Goal: Task Accomplishment & Management: Manage account settings

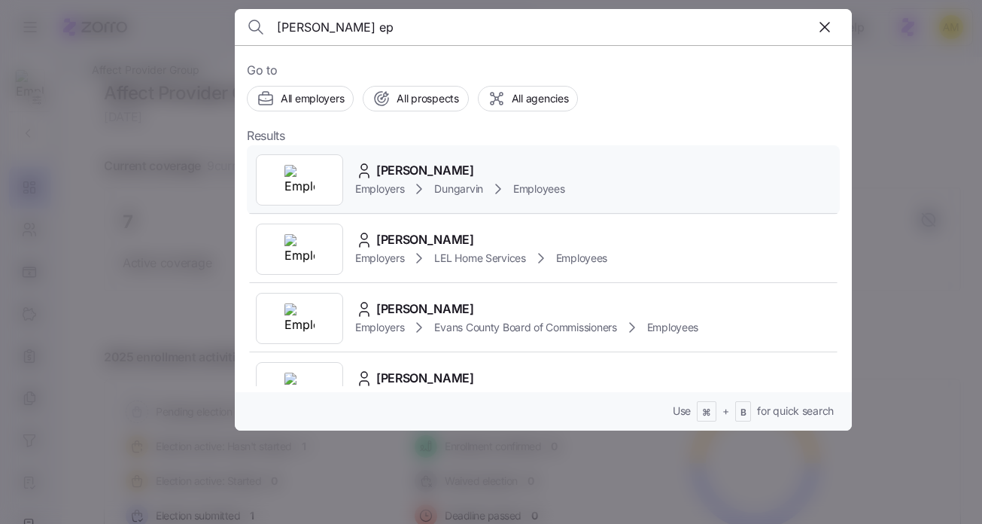
type input "[PERSON_NAME] ep"
click at [394, 178] on span "[PERSON_NAME]" at bounding box center [425, 170] width 98 height 19
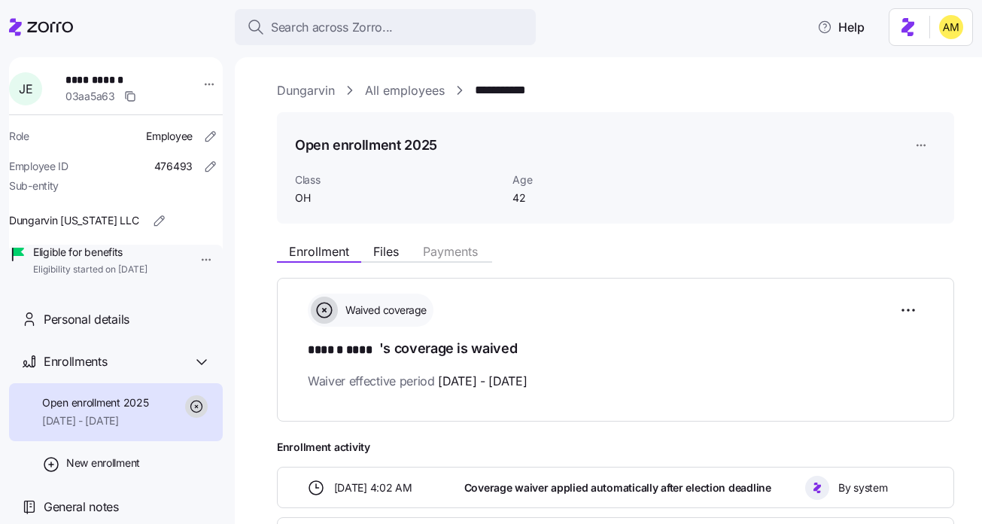
click at [318, 94] on link "Dungarvin" at bounding box center [306, 90] width 58 height 19
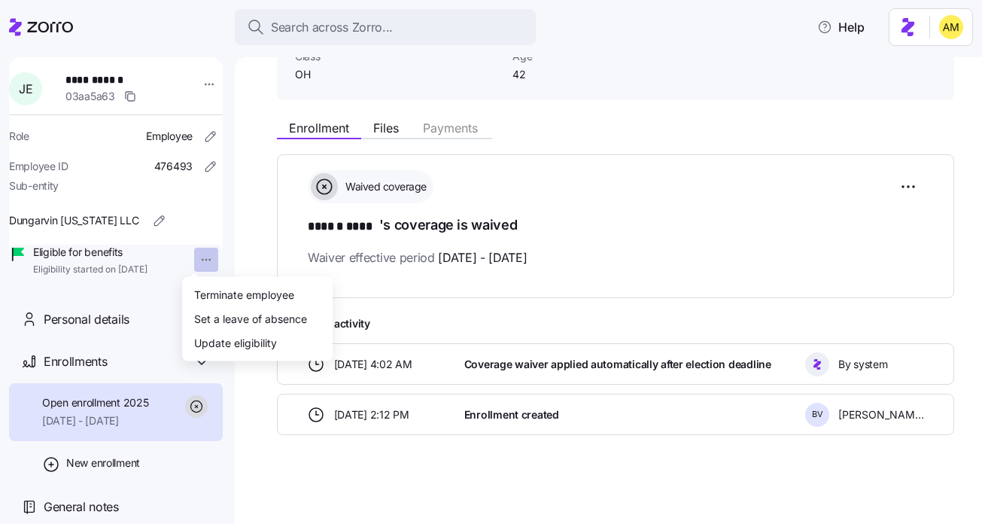
click at [193, 261] on html "**********" at bounding box center [491, 257] width 982 height 515
click at [266, 344] on div "Update eligibility" at bounding box center [235, 342] width 83 height 17
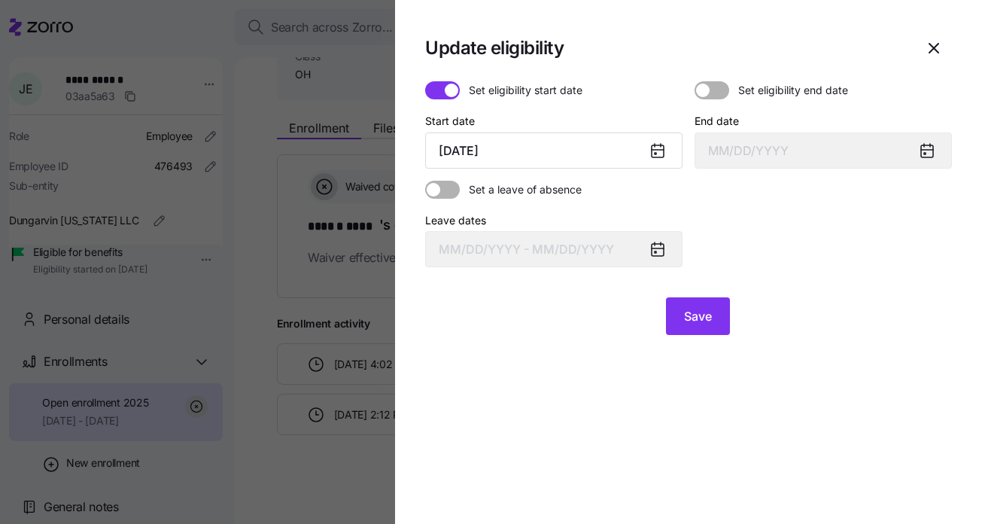
click at [655, 150] on icon at bounding box center [658, 150] width 12 height 0
click at [655, 151] on icon at bounding box center [658, 151] width 12 height 12
click at [532, 157] on input "September 1, 2025" at bounding box center [553, 150] width 257 height 36
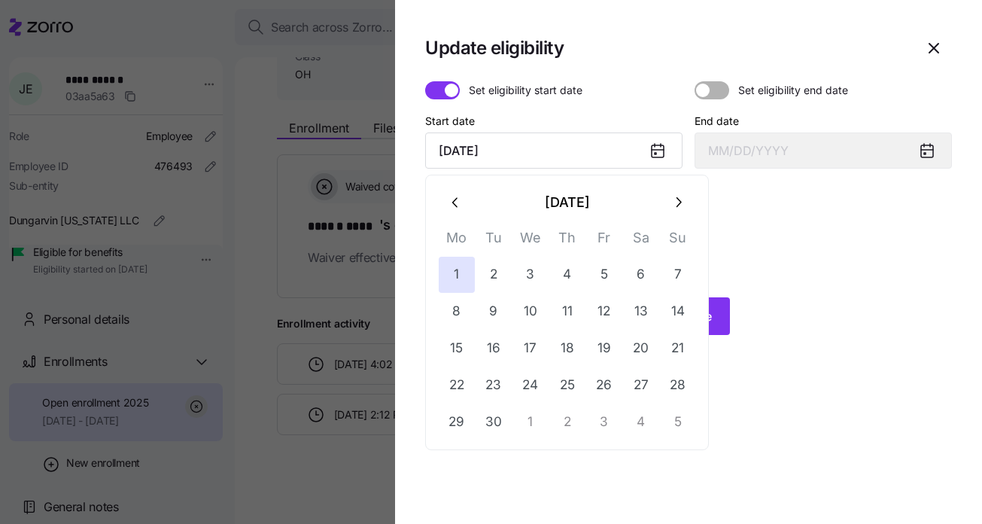
click at [676, 207] on icon "button" at bounding box center [678, 202] width 17 height 17
click at [528, 273] on button "1" at bounding box center [530, 275] width 36 height 36
type input "October 1, 2025"
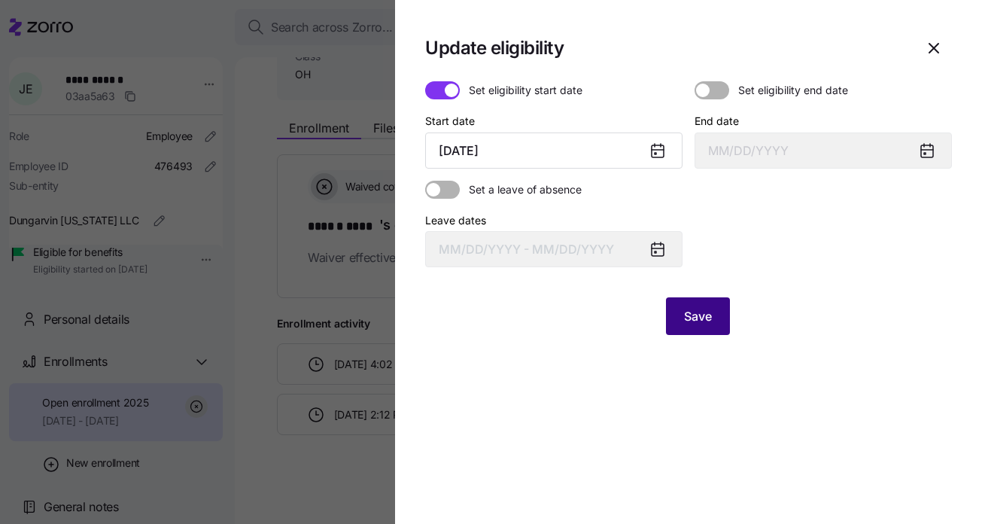
click at [704, 321] on span "Save" at bounding box center [698, 316] width 28 height 18
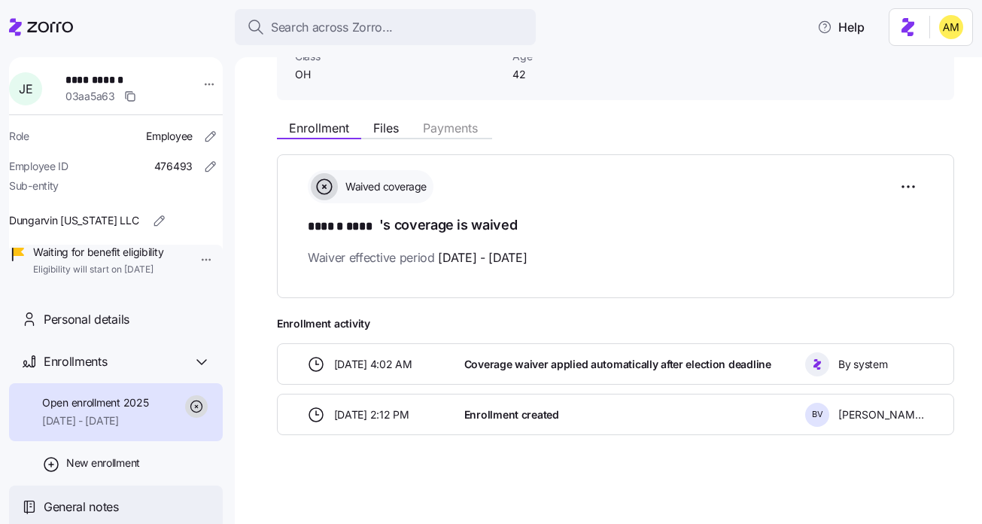
click at [70, 506] on span "General notes" at bounding box center [81, 506] width 75 height 19
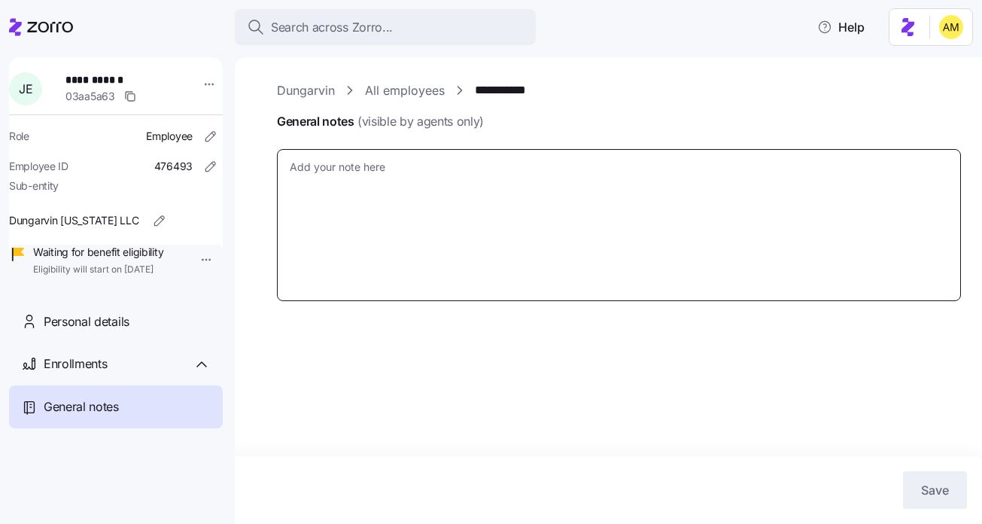
click at [365, 185] on textarea "General notes (visible by agents only)" at bounding box center [619, 225] width 684 height 152
type textarea "x"
type textarea "U"
type textarea "x"
type textarea "Up"
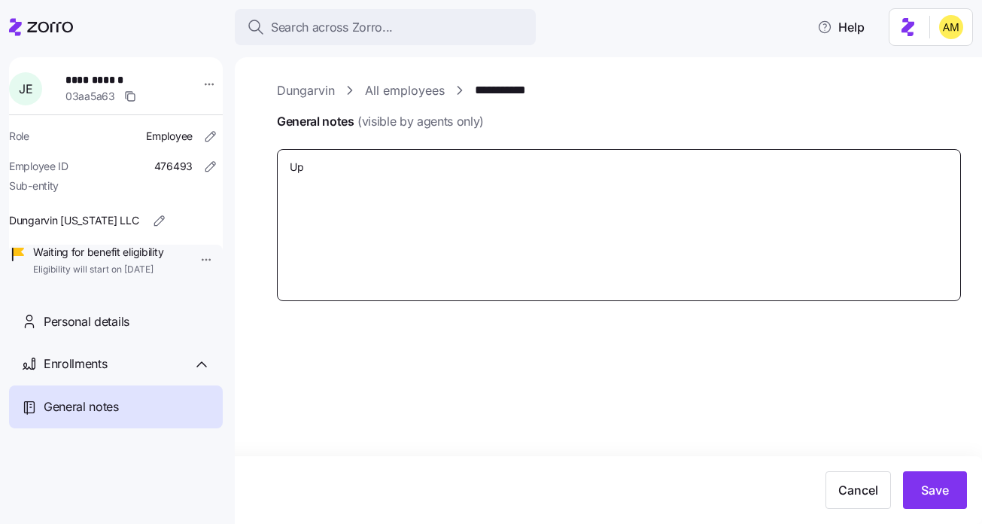
type textarea "x"
type textarea "Upd"
type textarea "x"
type textarea "Upda"
type textarea "x"
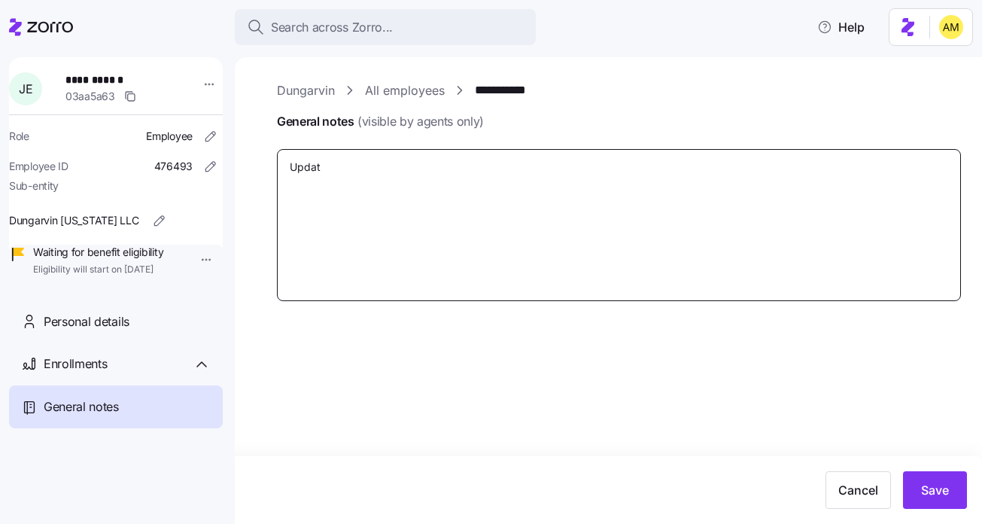
type textarea "Update"
type textarea "x"
type textarea "Updated"
type textarea "x"
type textarea "Updated i"
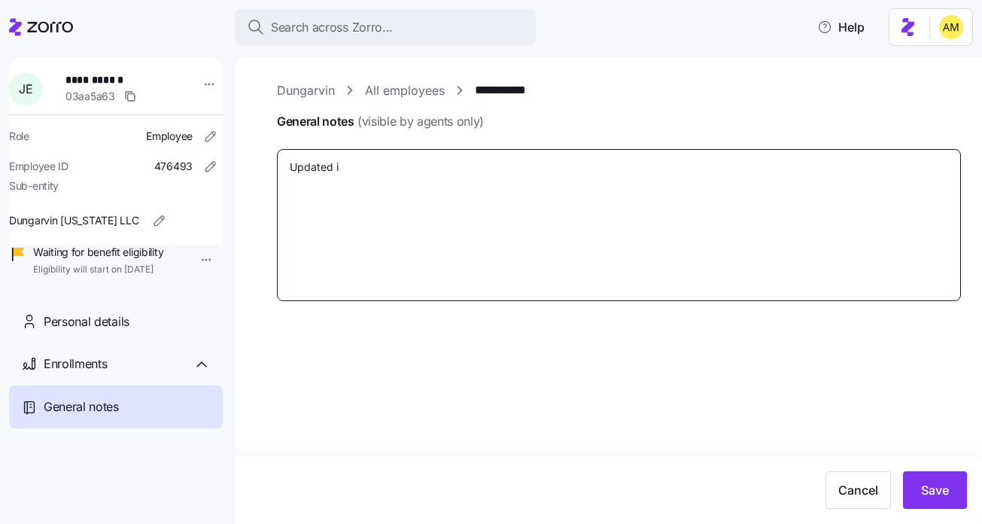
type textarea "x"
type textarea "Updated in"
type textarea "x"
type textarea "Updated i"
type textarea "x"
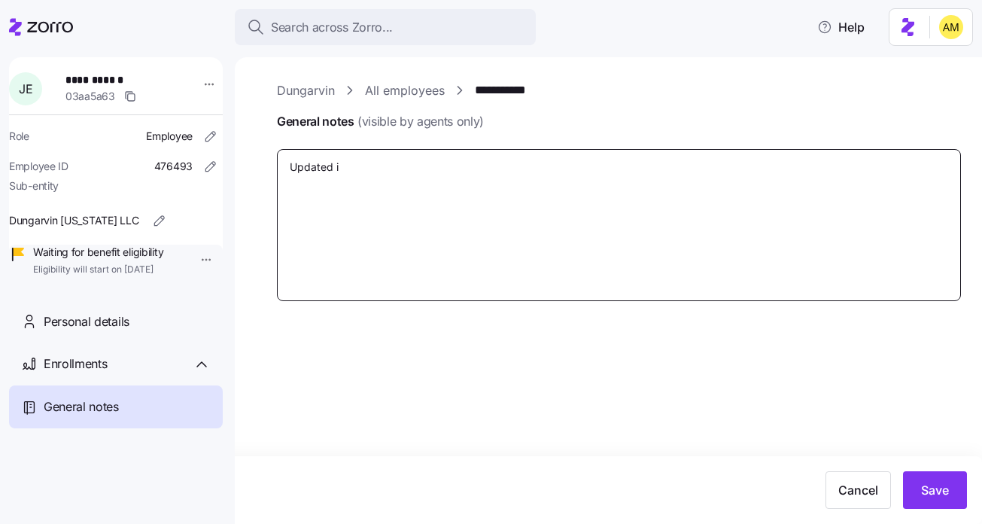
type textarea "Updated"
type textarea "x"
type textarea "Updated e"
type textarea "x"
type textarea "Updated en"
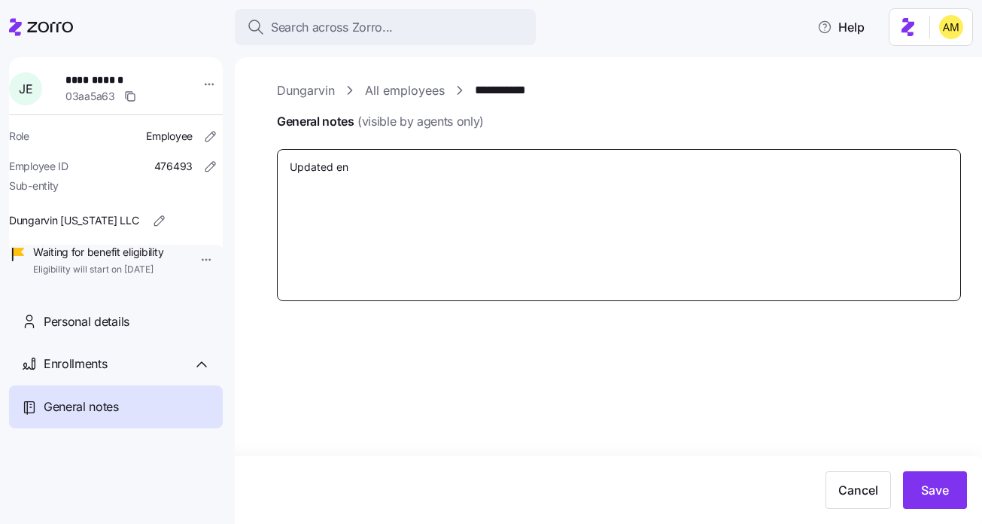
type textarea "x"
type textarea "Updated enr"
type textarea "x"
type textarea "Updated enro"
type textarea "x"
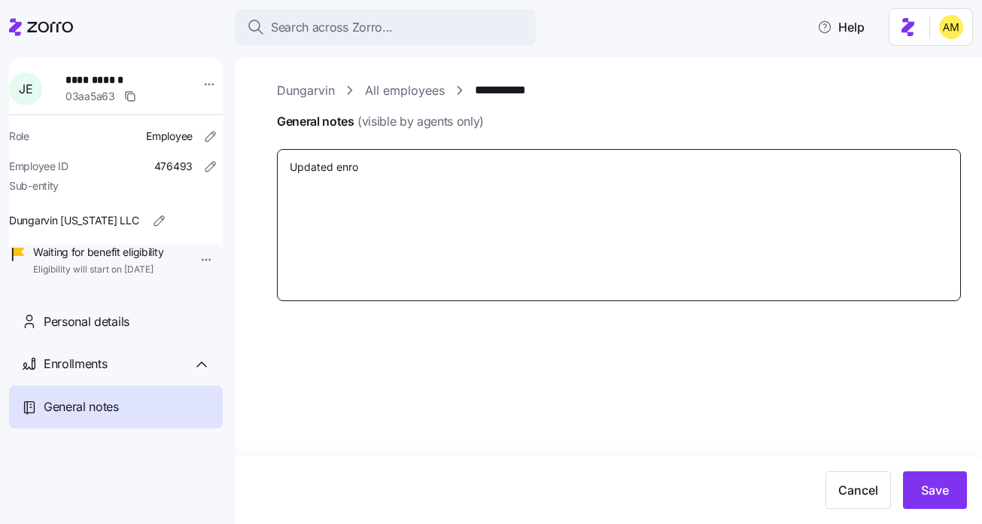
type textarea "Updated enrol"
type textarea "x"
type textarea "Updated enroll"
type textarea "x"
type textarea "Updated enrollme"
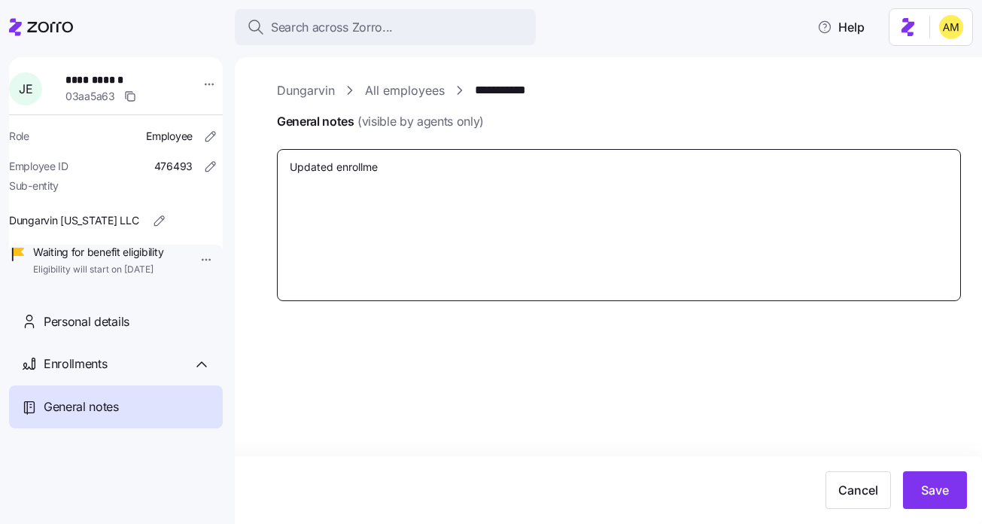
type textarea "x"
type textarea "Updated enrollmen"
type textarea "x"
type textarea "Updated enrollment"
type textarea "x"
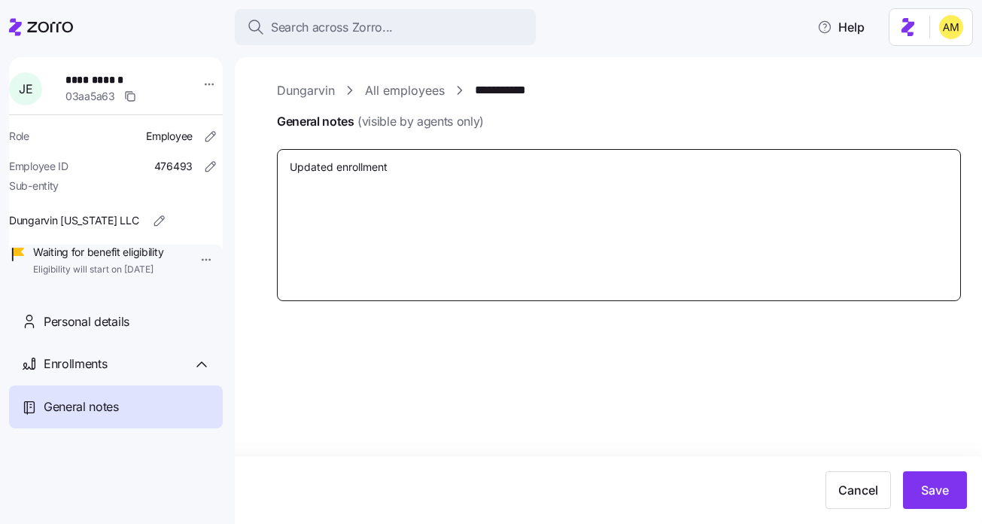
type textarea "Updated enrollment"
type textarea "x"
type textarea "Updated enrollment w"
type textarea "x"
type textarea "Updated enrollment wi"
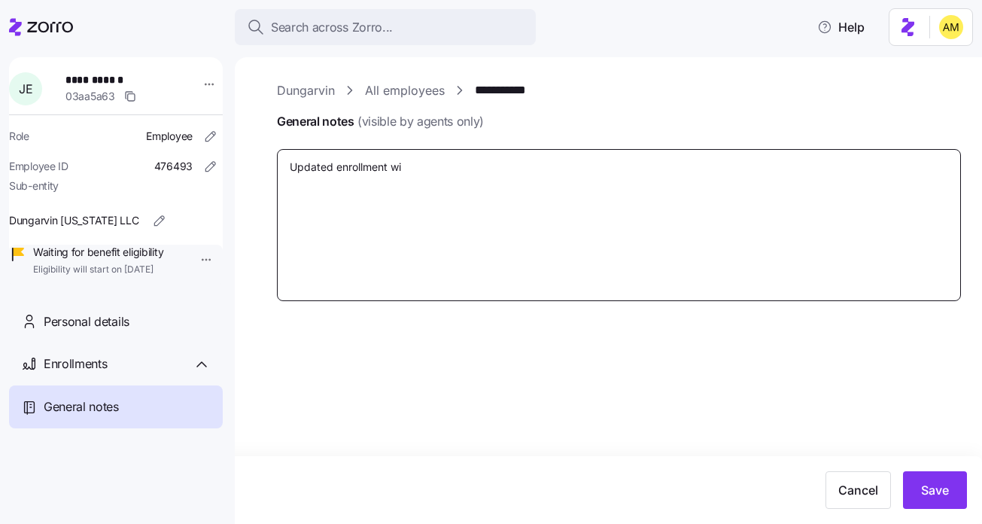
type textarea "x"
type textarea "Updated enrollment win"
type textarea "x"
type textarea "Updated enrollment wind"
type textarea "x"
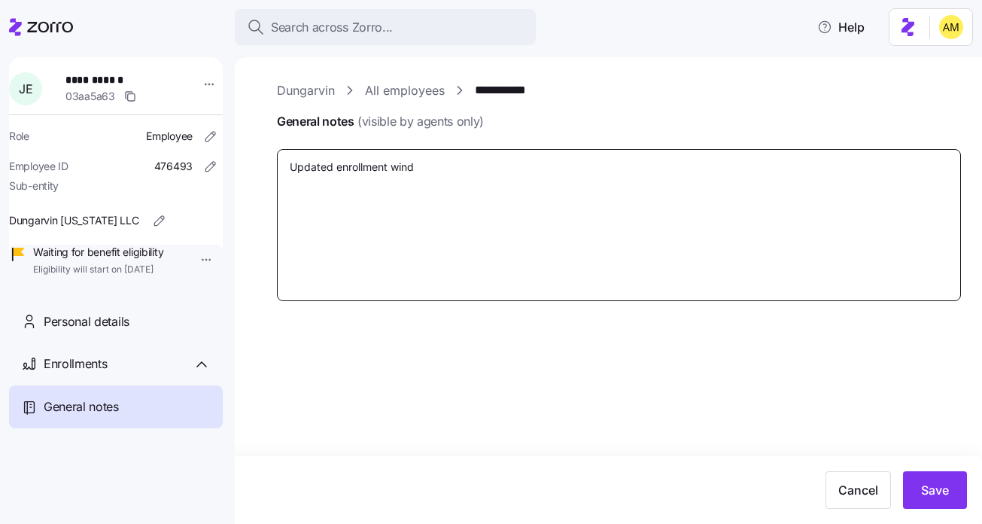
type textarea "Updated enrollment windo"
type textarea "x"
type textarea "Updated enrollment windo"
type textarea "x"
type textarea "Updated enrollment windo"
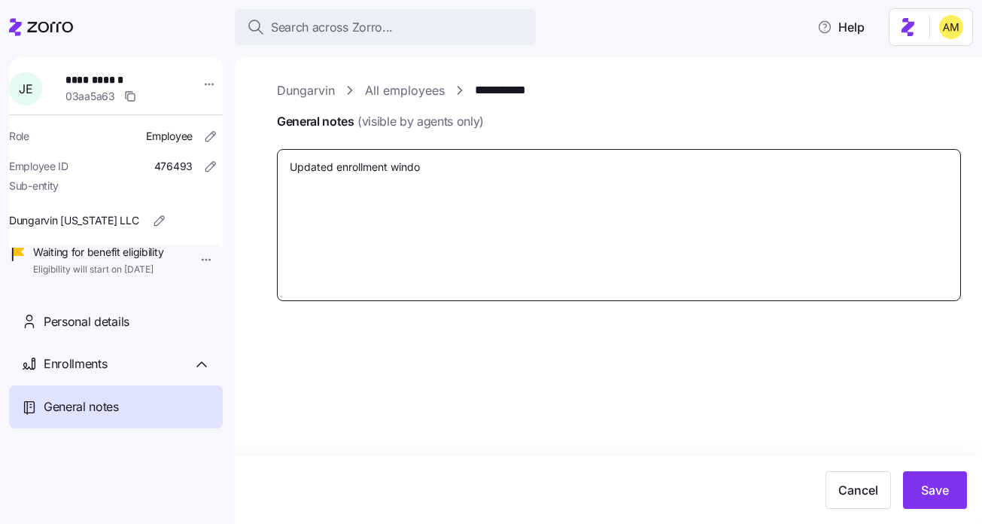
type textarea "x"
type textarea "Updated enrollment window"
type textarea "x"
type textarea "Updated enrollment window"
type textarea "x"
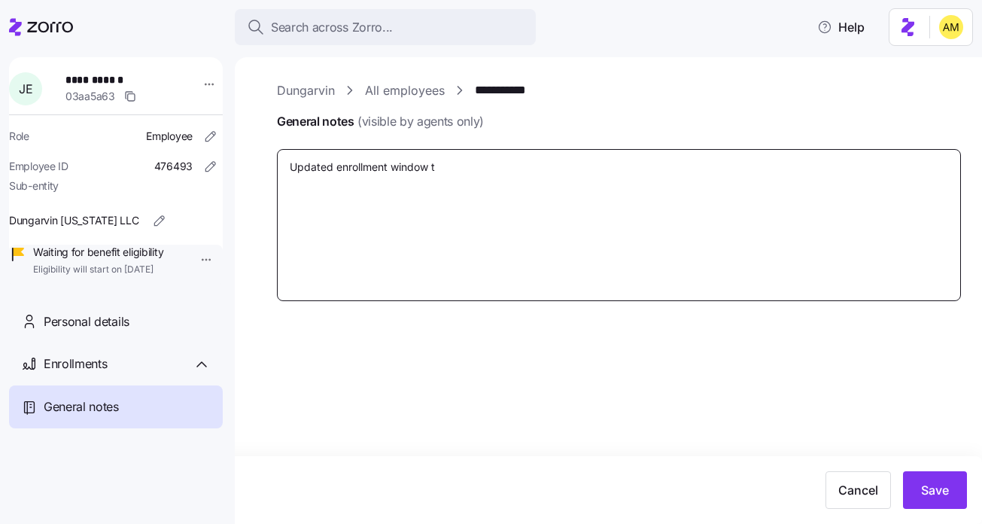
type textarea "Updated enrollment window to"
type textarea "x"
type textarea "Updated enrollment window to"
type textarea "x"
type textarea "Updated enrollment window to e"
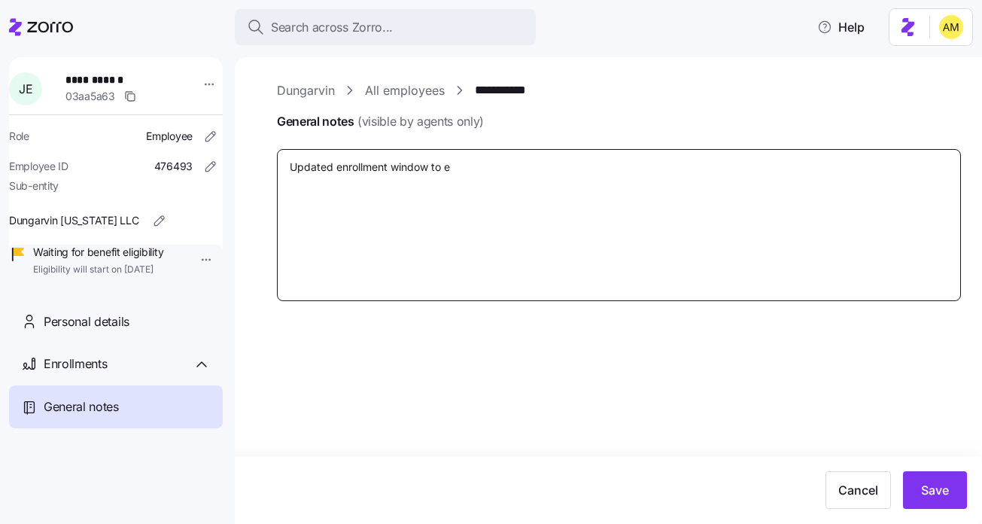
type textarea "x"
type textarea "Updated enrollment window to el"
type textarea "x"
type textarea "Updated enrollment window to ele"
type textarea "x"
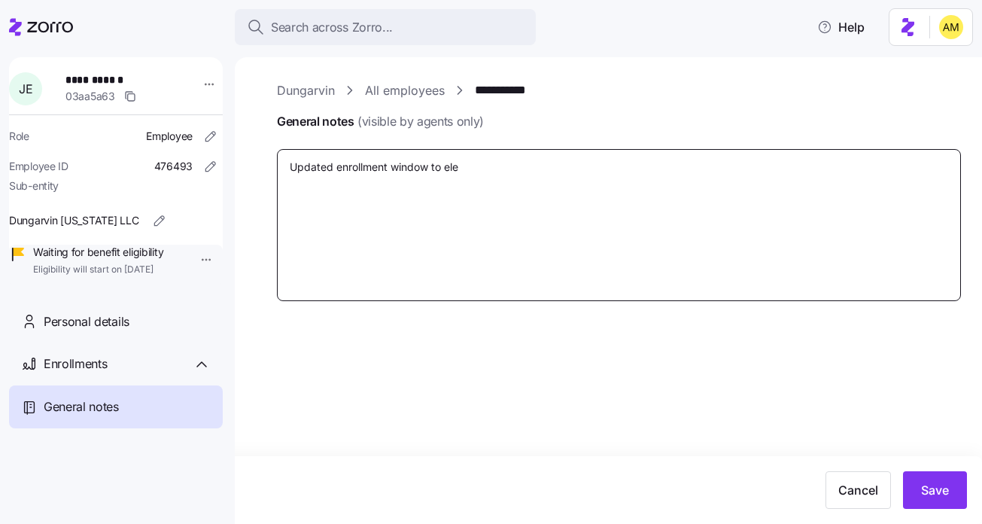
type textarea "Updated enrollment window to elec"
type textarea "x"
type textarea "Updated enrollment window to elect"
type textarea "x"
type textarea "Updated enrollment window to elect"
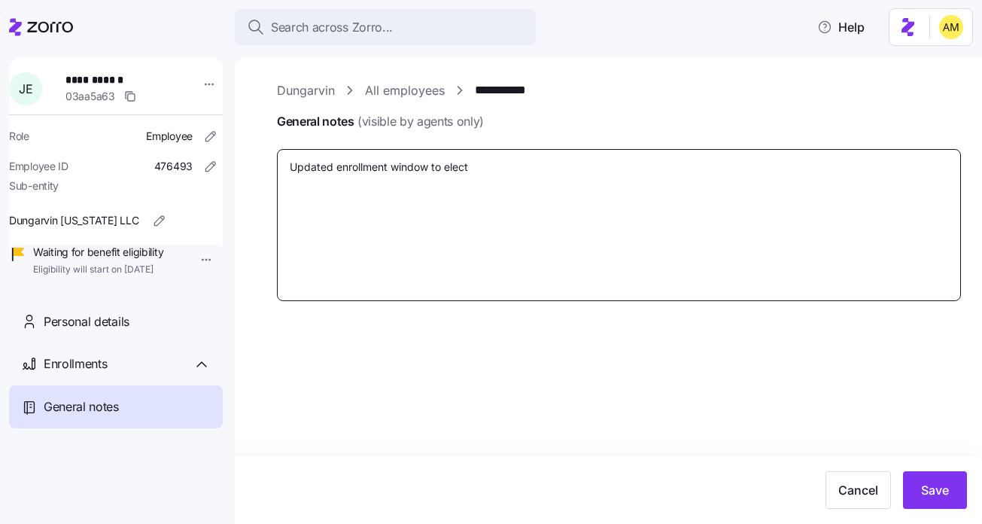
type textarea "x"
type textarea "Updated enrollment window to elect a"
type textarea "x"
type textarea "Updated enrollment window to elect a"
type textarea "x"
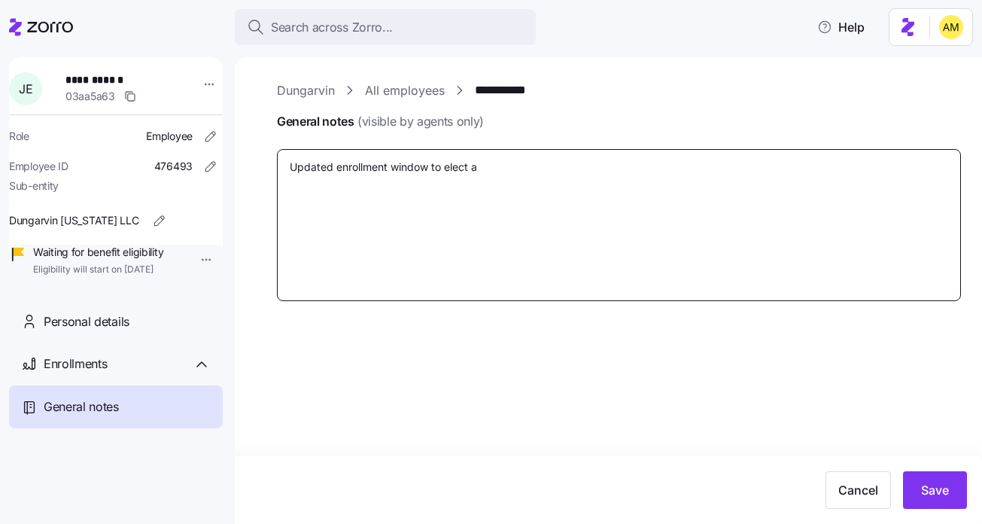
type textarea "Updated enrollment window to elect a p"
type textarea "x"
type textarea "Updated enrollment window to elect a pl"
type textarea "x"
type textarea "Updated enrollment window to elect a pla"
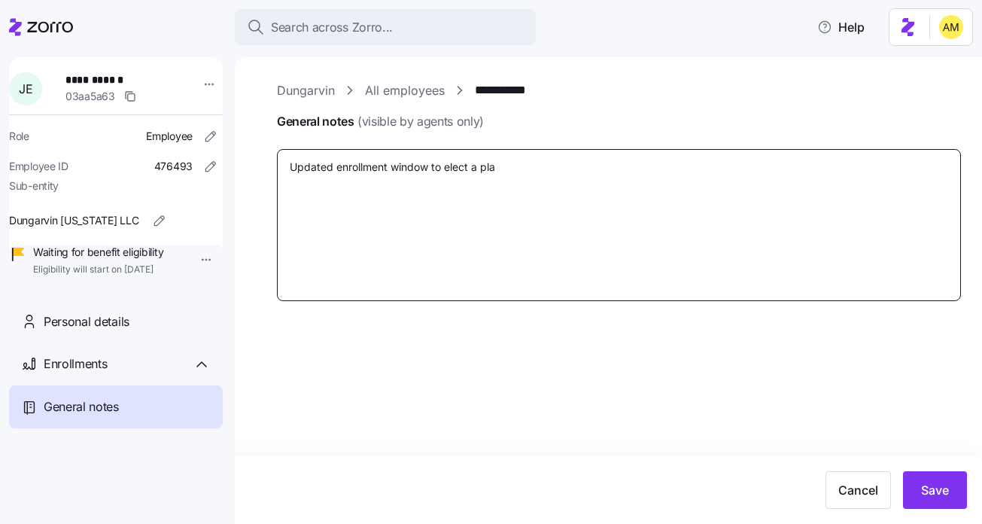
type textarea "x"
type textarea "Updated enrollment window to elect a plan"
type textarea "x"
type textarea "Updated enrollment window to elect a plan"
type textarea "x"
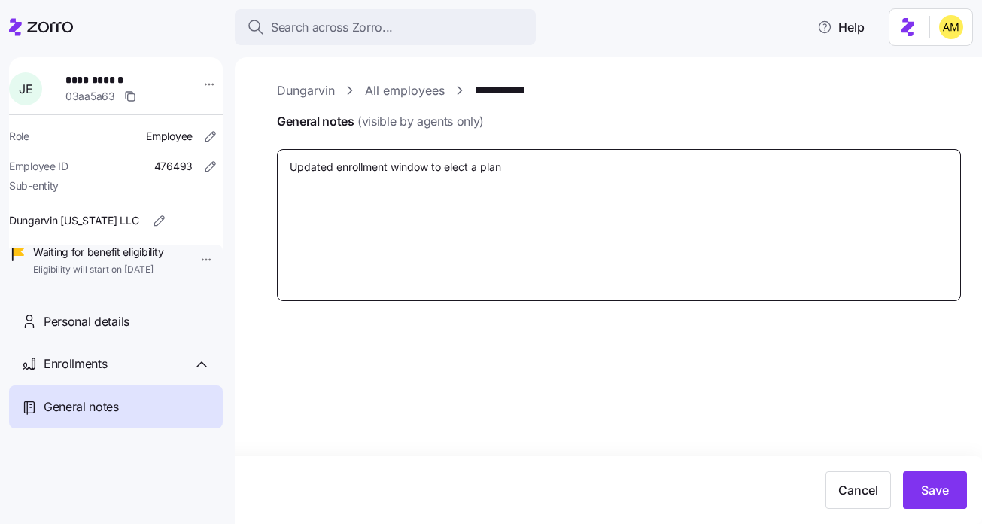
type textarea "Updated enrollment window to elect a plan t"
type textarea "x"
type textarea "Updated enrollment window to elect a plan to"
type textarea "x"
type textarea "Updated enrollment window to elect a plan to s"
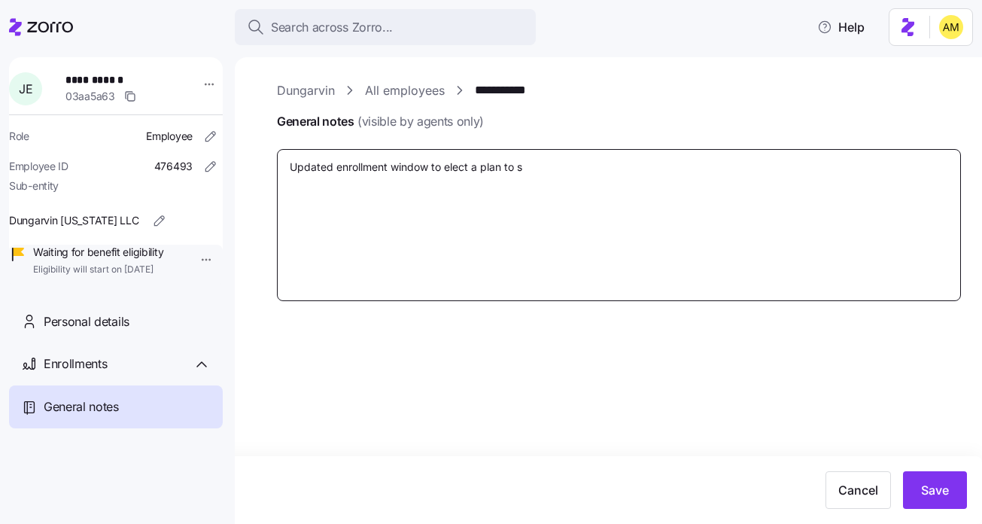
type textarea "x"
type textarea "Updated enrollment window to elect a plan to st"
type textarea "x"
type textarea "Updated enrollment window to elect a plan to sta"
type textarea "x"
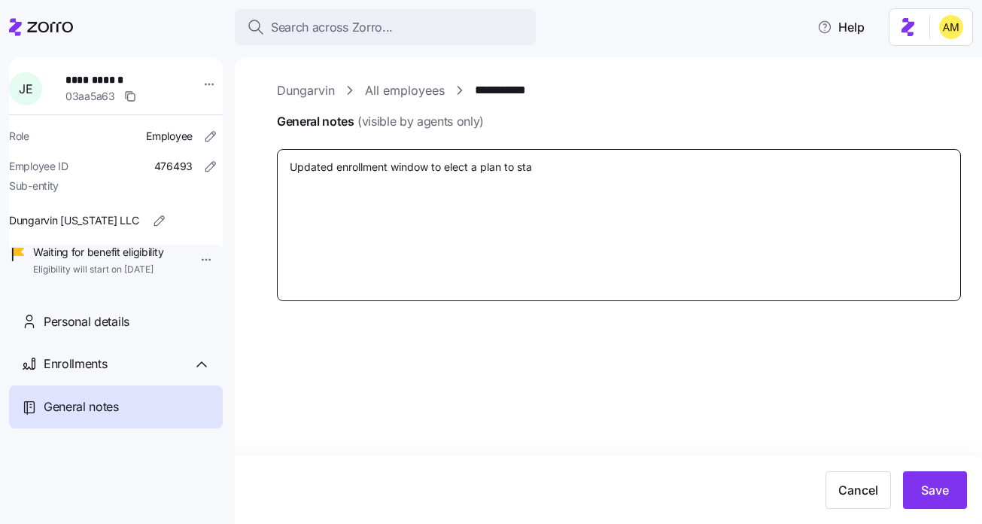
type textarea "Updated enrollment window to elect a plan to star"
type textarea "x"
type textarea "Updated enrollment window to elect a plan to start"
type textarea "x"
type textarea "Updated enrollment window to elect a plan to start"
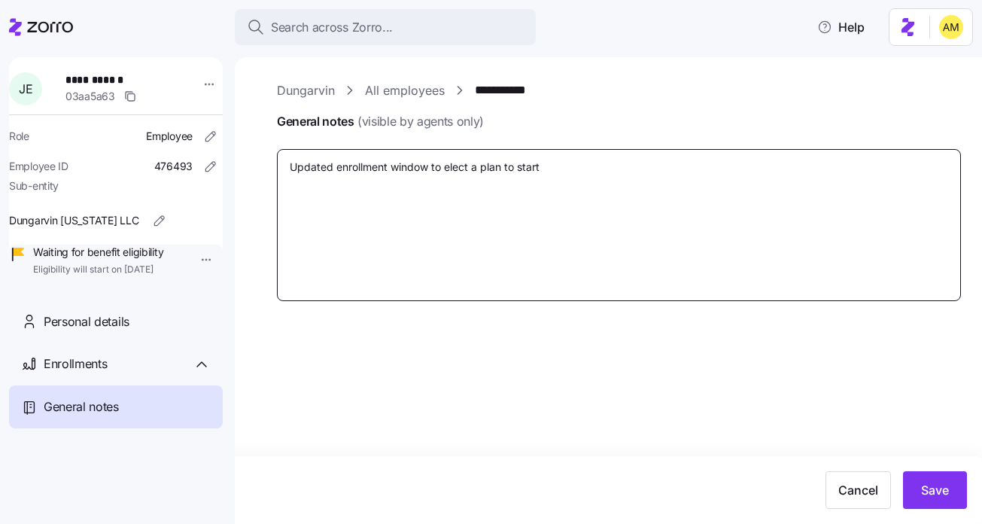
type textarea "x"
type textarea "Updated enrollment window to elect a plan to start o"
type textarea "x"
type textarea "Updated enrollment window to elect a plan to start on"
type textarea "x"
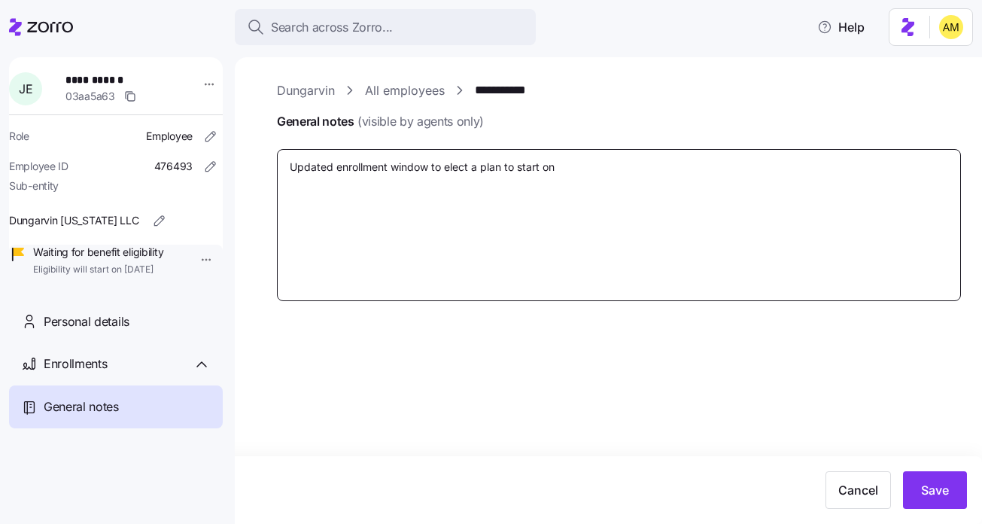
type textarea "Updated enrollment window to elect a plan to start on"
type textarea "x"
type textarea "Updated enrollment window to elect a plan to start on 1"
type textarea "x"
type textarea "Updated enrollment window to elect a plan to start on 10"
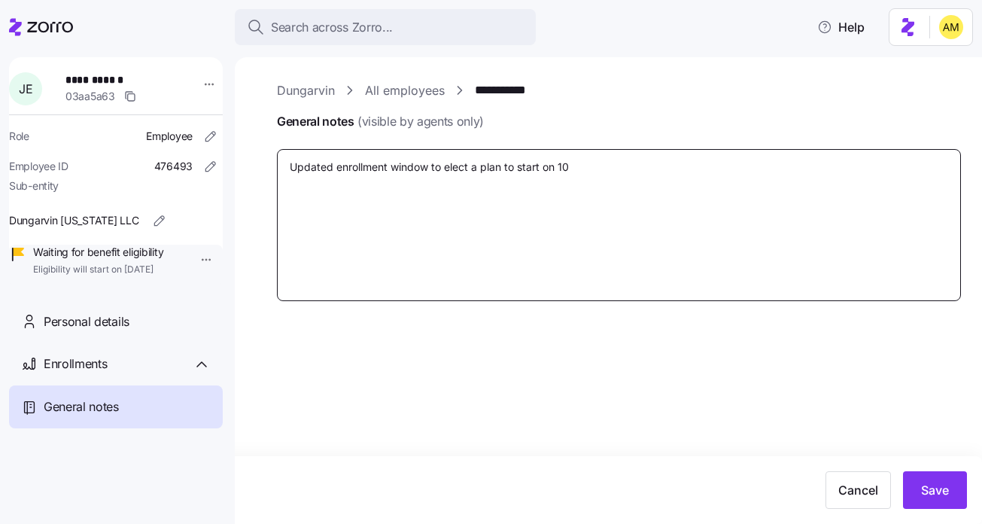
type textarea "x"
type textarea "Updated enrollment window to elect a plan to start on 10/"
type textarea "x"
type textarea "Updated enrollment window to elect a plan to start on 10/1"
type textarea "x"
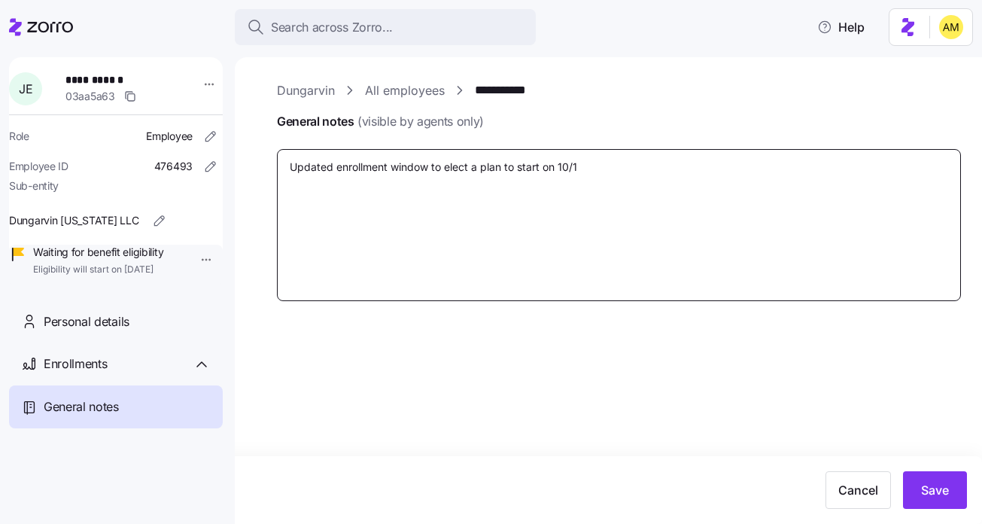
type textarea "Updated enrollment window to elect a plan to start on 10/1/"
type textarea "x"
type textarea "Updated enrollment window to elect a plan to start on 10/1/2"
type textarea "x"
type textarea "Updated enrollment window to elect a plan to start on 10/1/25"
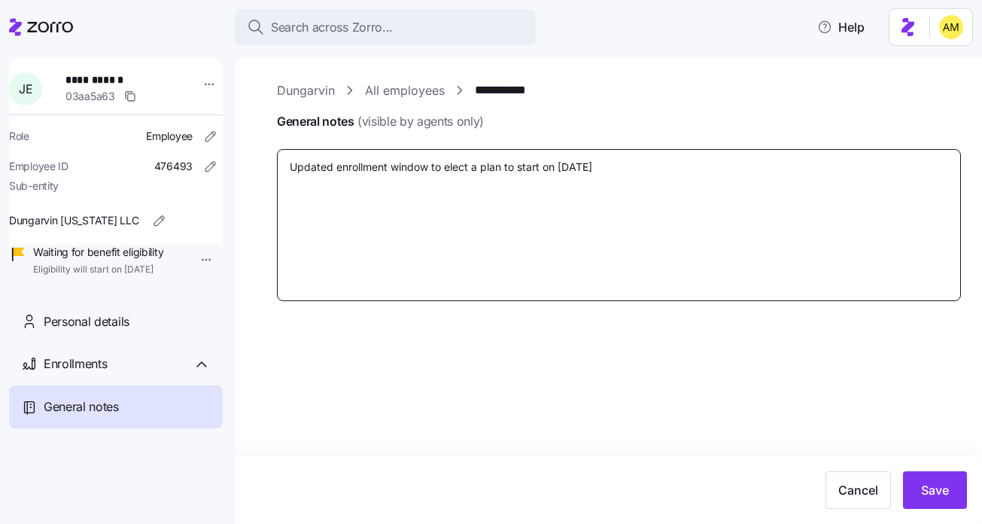
type textarea "x"
type textarea "Updated enrollment window to elect a plan to start on 10/1/25."
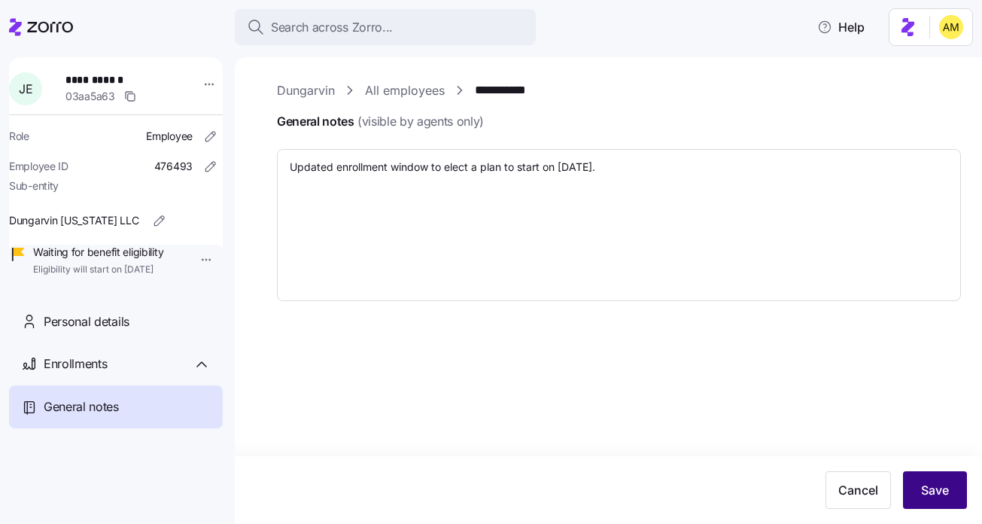
click at [954, 496] on button "Save" at bounding box center [935, 490] width 64 height 38
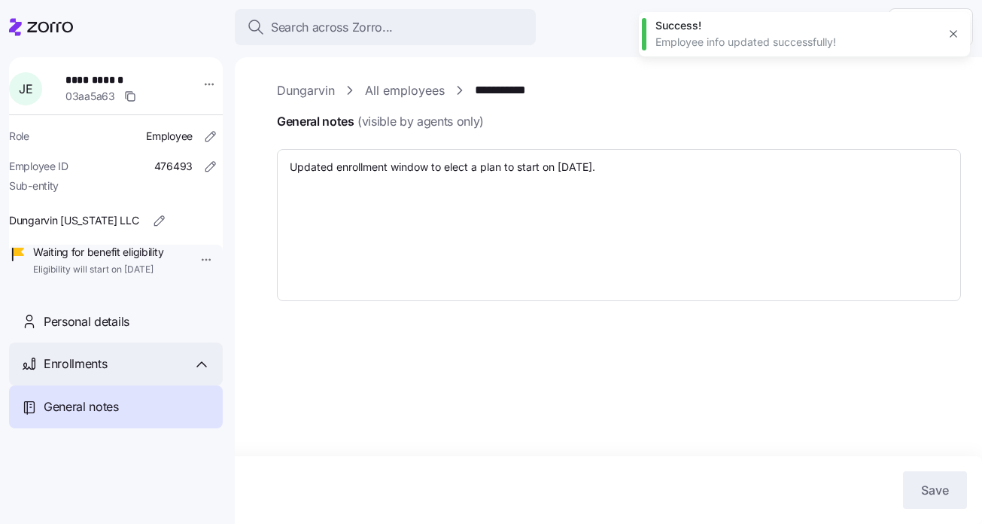
click at [127, 373] on div "Enrollments" at bounding box center [127, 363] width 167 height 19
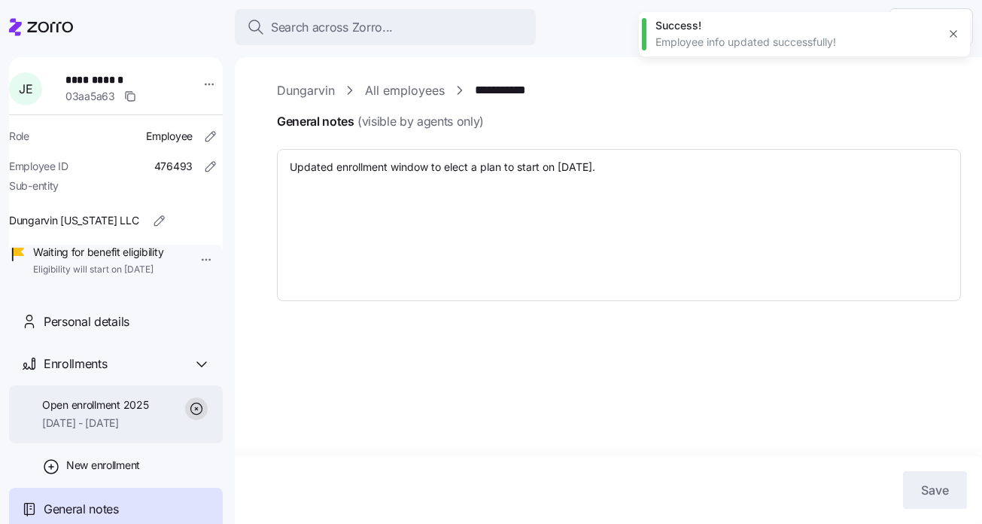
click at [117, 431] on div "Open enrollment 2025 09/01/2025 - 12/31/2025" at bounding box center [95, 414] width 106 height 34
type textarea "x"
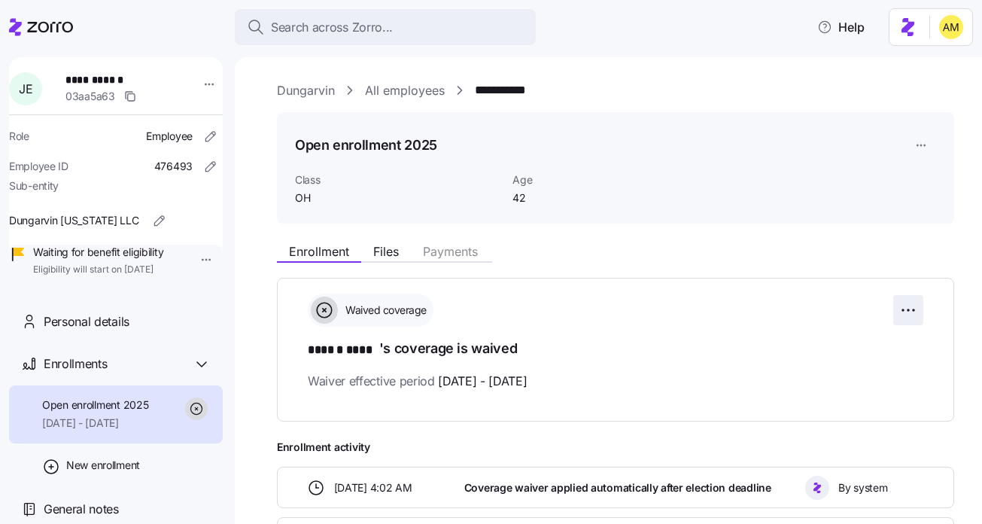
click at [901, 312] on html "**********" at bounding box center [491, 257] width 982 height 515
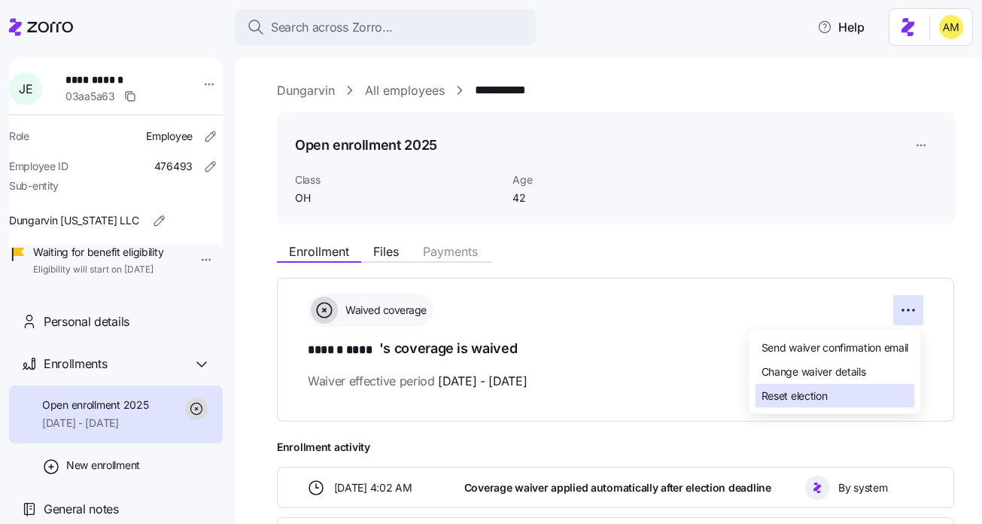
click at [825, 399] on span "Reset election" at bounding box center [795, 395] width 66 height 15
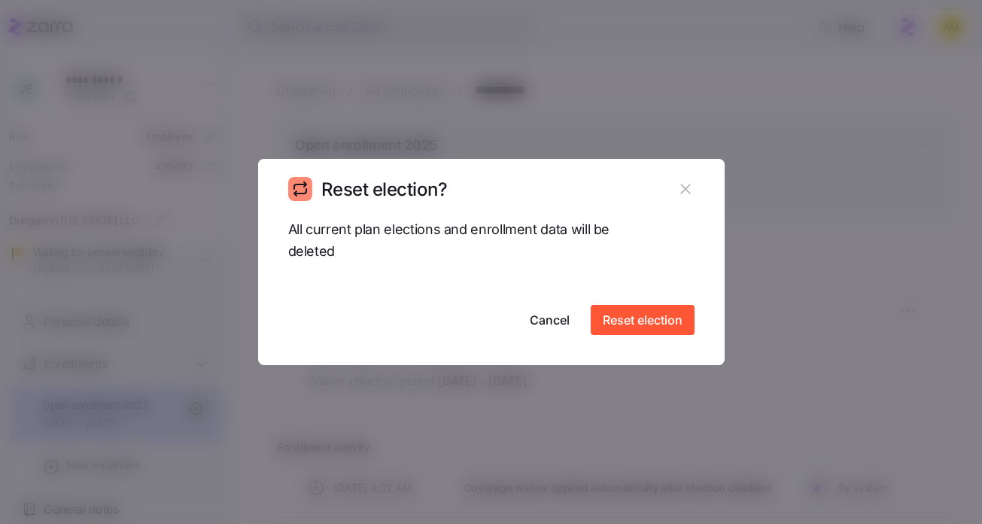
click at [682, 190] on icon "button" at bounding box center [685, 189] width 17 height 17
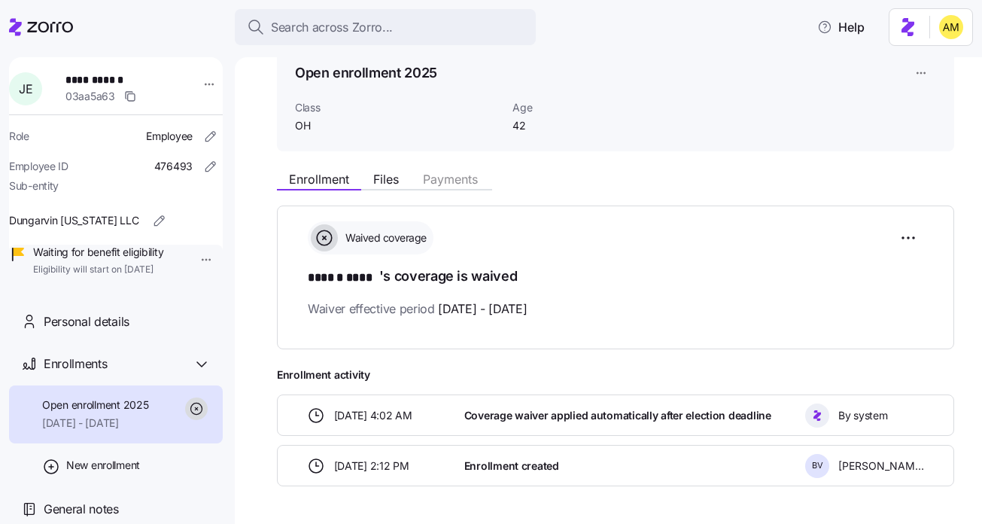
scroll to position [75, 0]
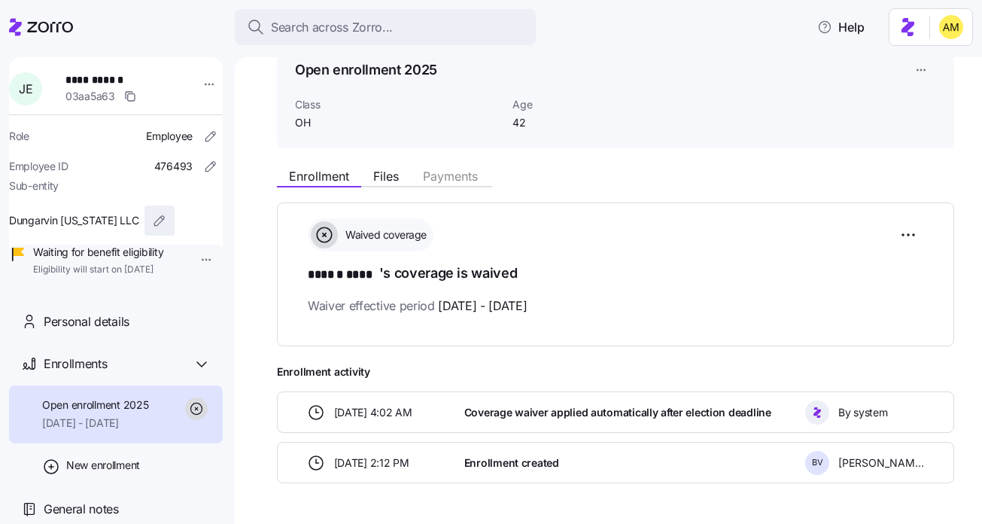
click at [152, 225] on icon "button" at bounding box center [159, 220] width 15 height 15
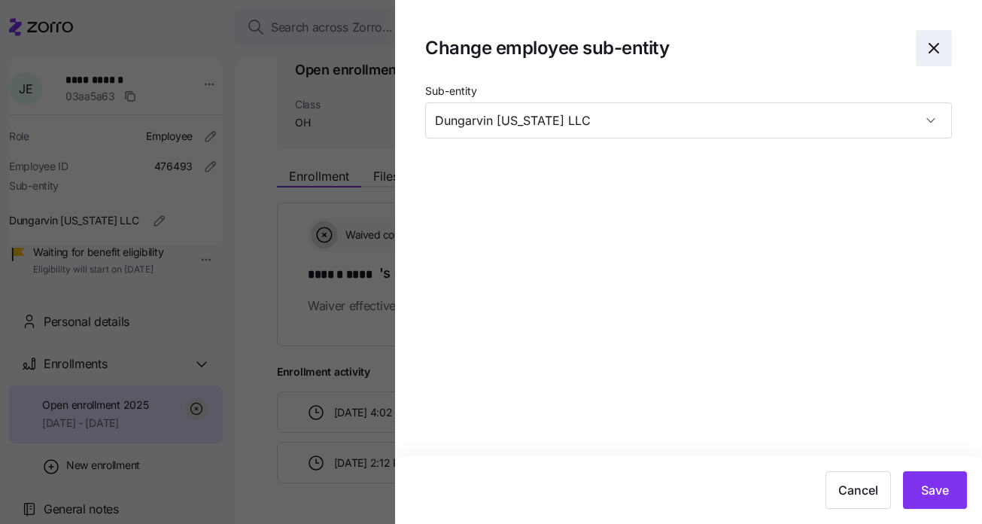
click at [939, 44] on icon "button" at bounding box center [934, 48] width 18 height 18
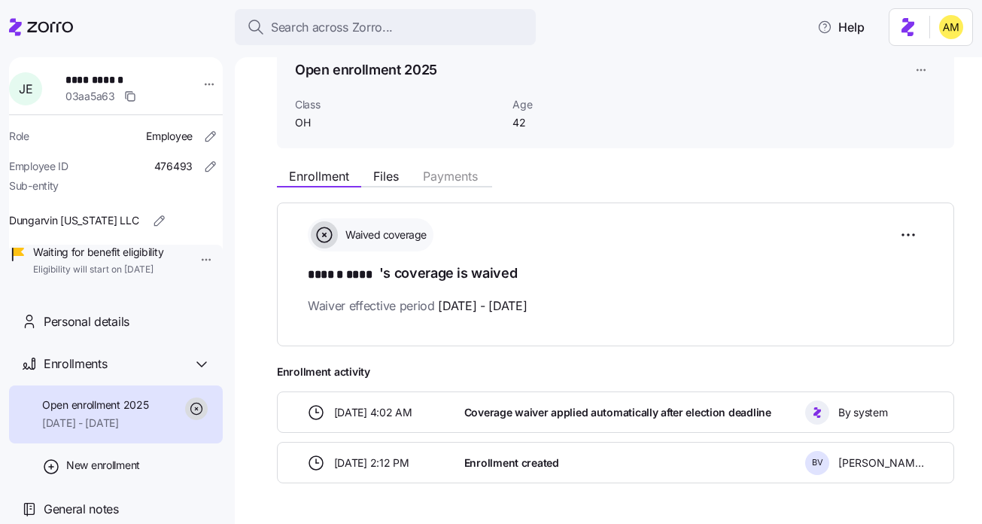
click at [195, 262] on html "**********" at bounding box center [491, 257] width 982 height 515
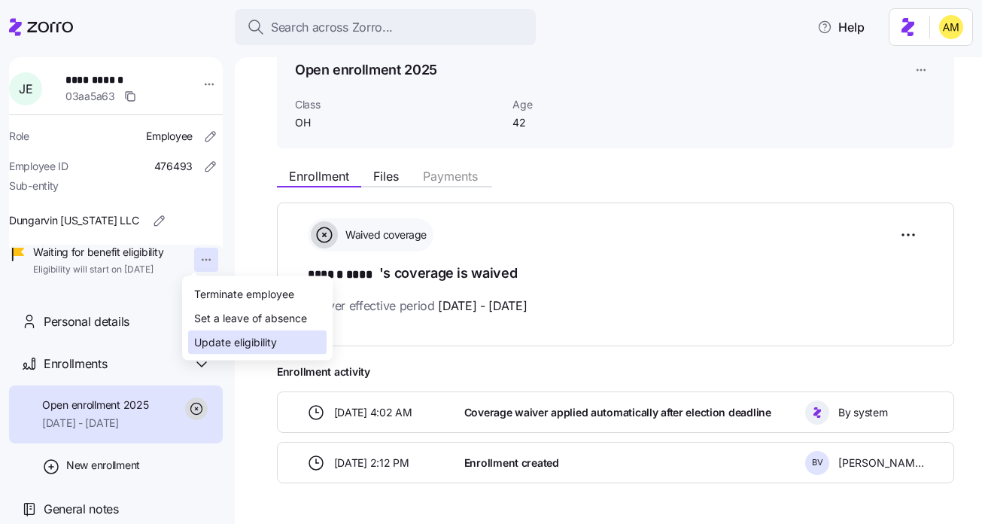
click at [232, 347] on div "Update eligibility" at bounding box center [235, 342] width 83 height 17
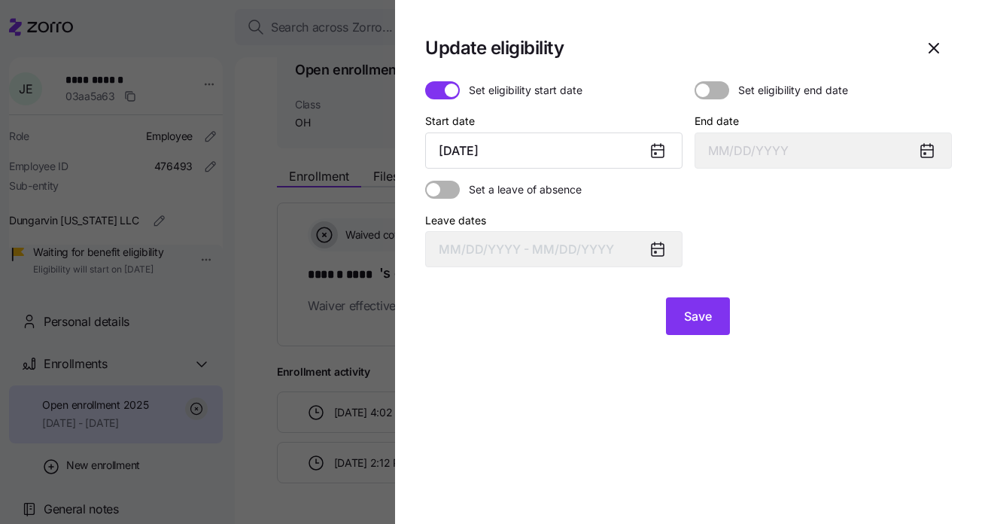
click at [659, 146] on icon at bounding box center [658, 151] width 12 height 12
click at [658, 151] on icon at bounding box center [658, 151] width 12 height 12
click at [485, 147] on input "October 1, 2025" at bounding box center [553, 150] width 257 height 36
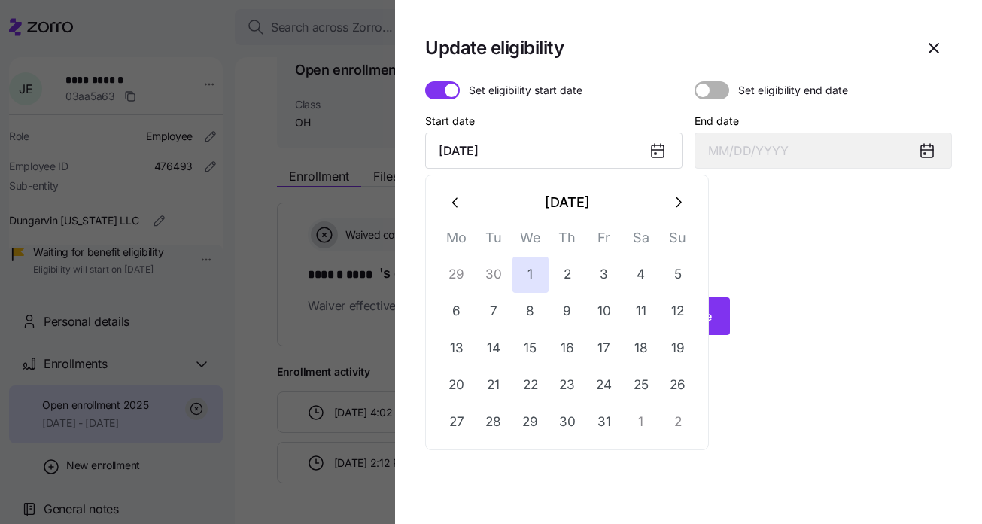
click at [452, 205] on icon "button" at bounding box center [456, 202] width 17 height 17
click at [456, 275] on button "1" at bounding box center [457, 275] width 36 height 36
type input "September 1, 2025"
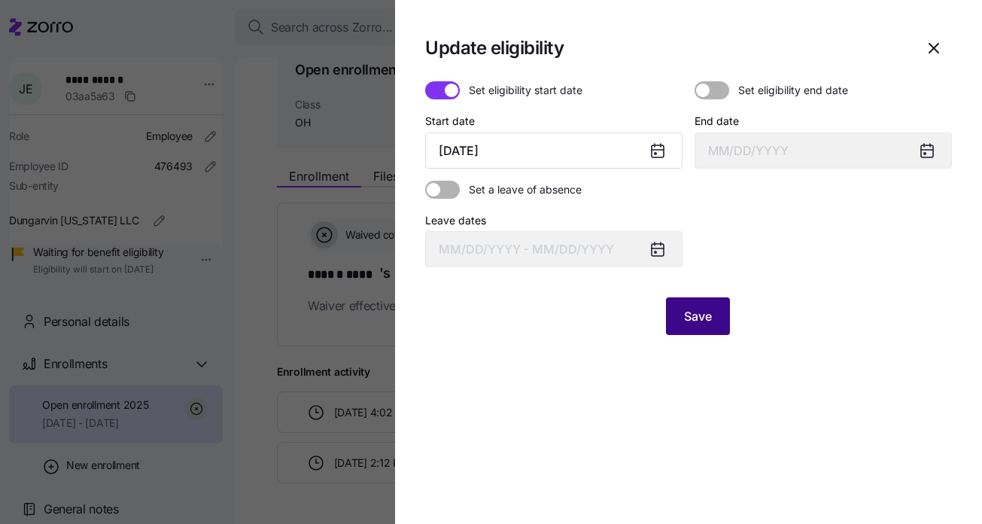
click at [713, 321] on button "Save" at bounding box center [698, 316] width 64 height 38
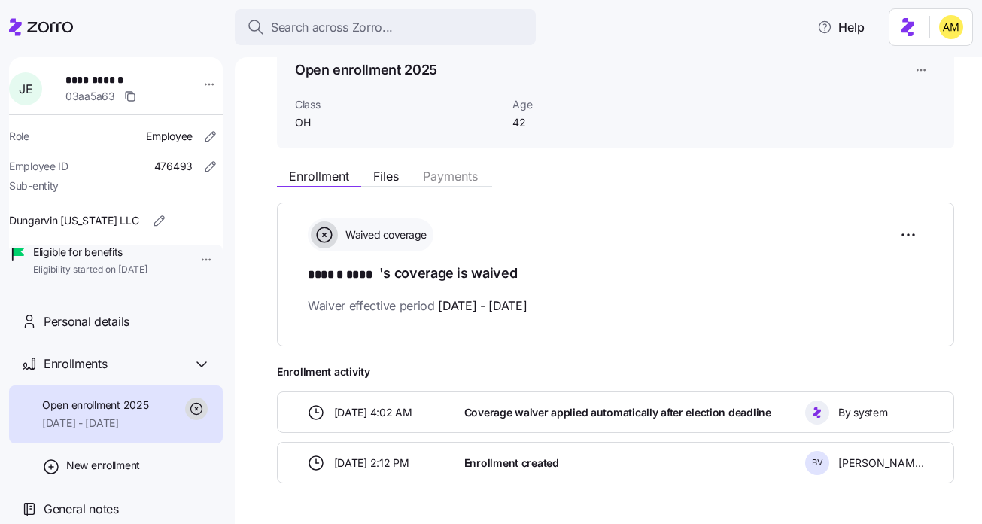
click at [194, 263] on html "**********" at bounding box center [491, 257] width 982 height 515
click at [477, 376] on html "**********" at bounding box center [491, 257] width 982 height 515
click at [53, 467] on icon at bounding box center [51, 464] width 18 height 18
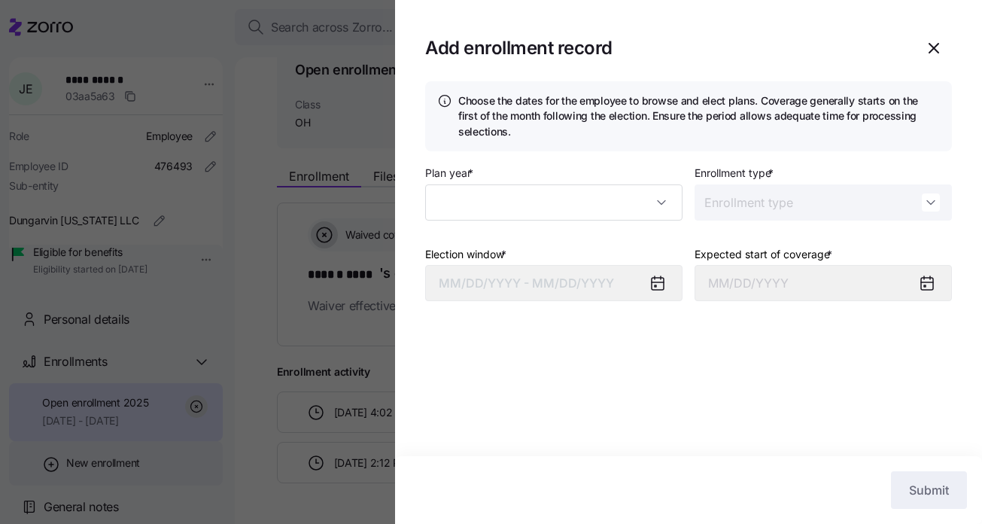
type input "2025"
type input "Special"
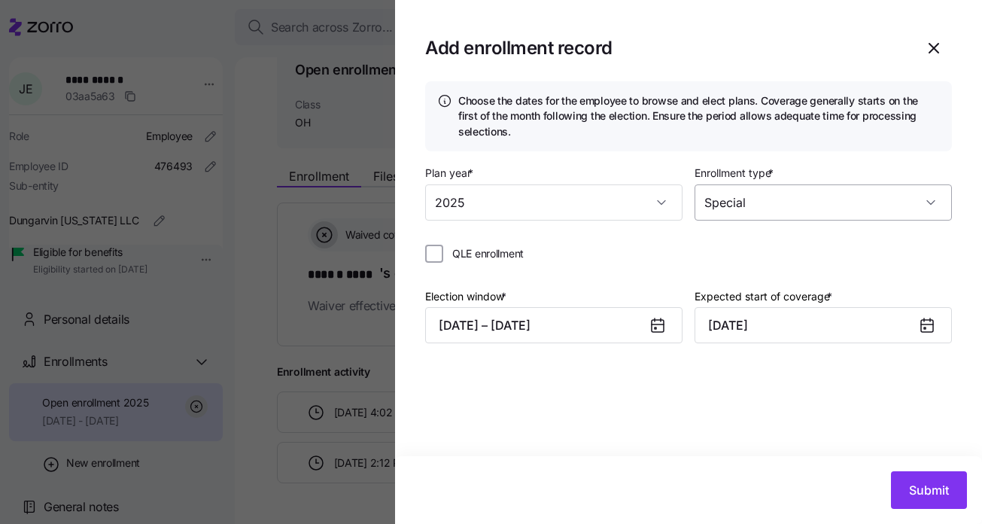
click at [803, 205] on input "Special" at bounding box center [823, 202] width 257 height 36
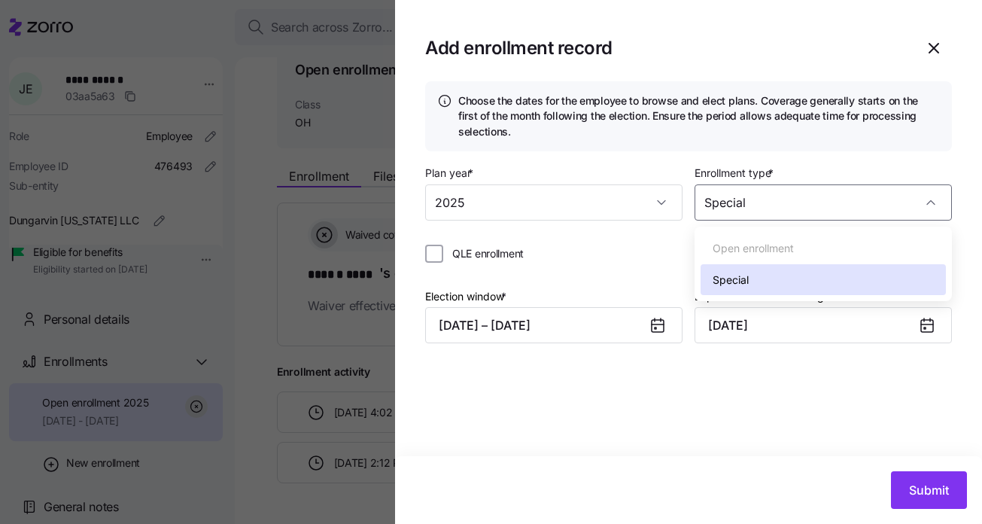
click at [748, 280] on span "Special" at bounding box center [731, 280] width 36 height 17
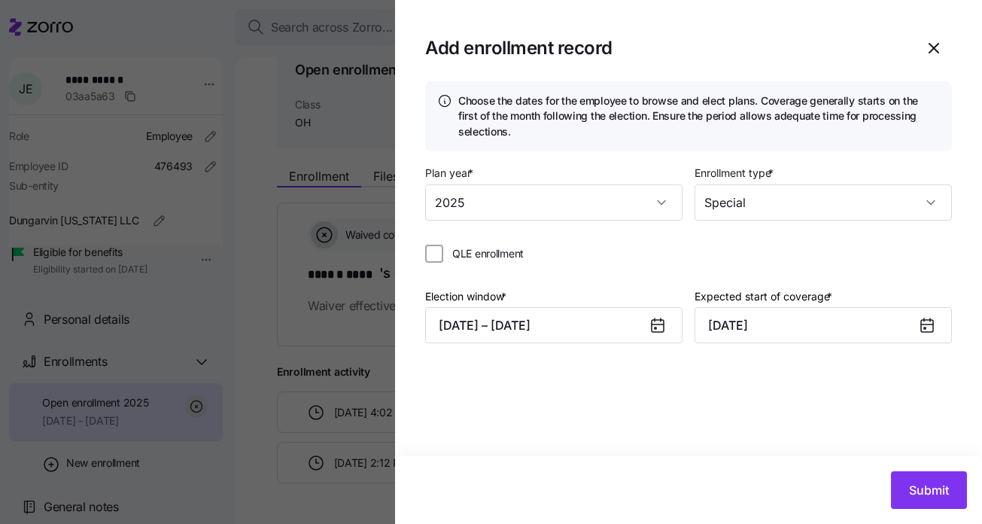
click at [653, 328] on icon at bounding box center [658, 326] width 12 height 12
click at [565, 327] on button "09/24/2025 – 10/20/2025" at bounding box center [553, 325] width 257 height 36
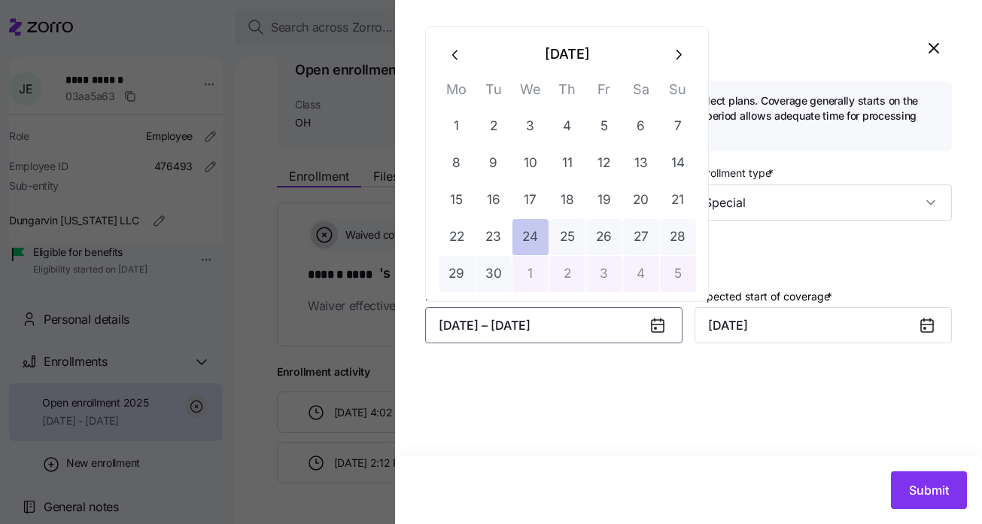
click at [533, 238] on button "24" at bounding box center [530, 237] width 36 height 36
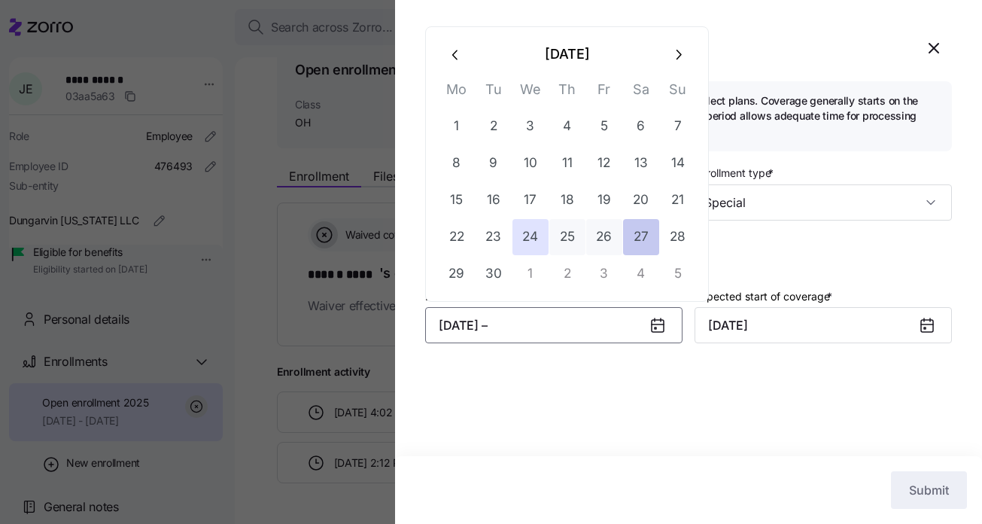
click at [639, 238] on button "27" at bounding box center [641, 237] width 36 height 36
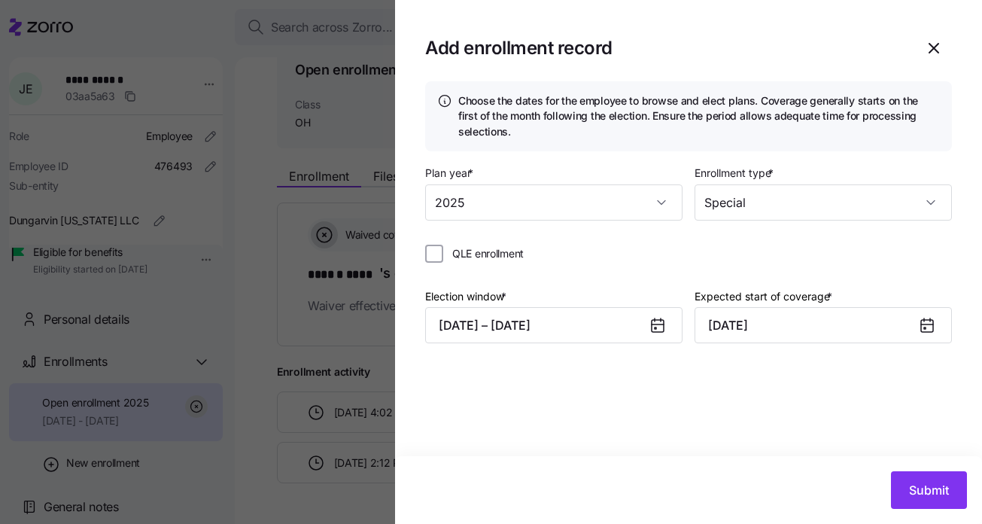
click at [924, 324] on icon at bounding box center [927, 324] width 12 height 0
click at [925, 330] on icon at bounding box center [927, 326] width 12 height 12
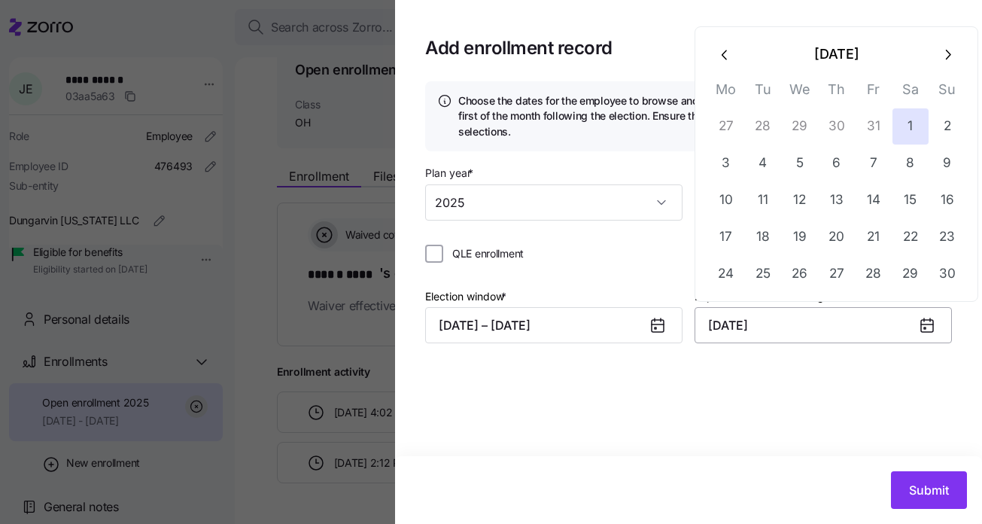
click at [820, 330] on input "November 1, 2025" at bounding box center [823, 325] width 257 height 36
click at [729, 59] on icon "button" at bounding box center [725, 55] width 17 height 17
click at [801, 124] on button "1" at bounding box center [800, 126] width 36 height 36
type input "October 1, 2025"
click at [831, 413] on div "Choose the dates for the employee to browse and elect plans. Coverage generally…" at bounding box center [688, 268] width 587 height 375
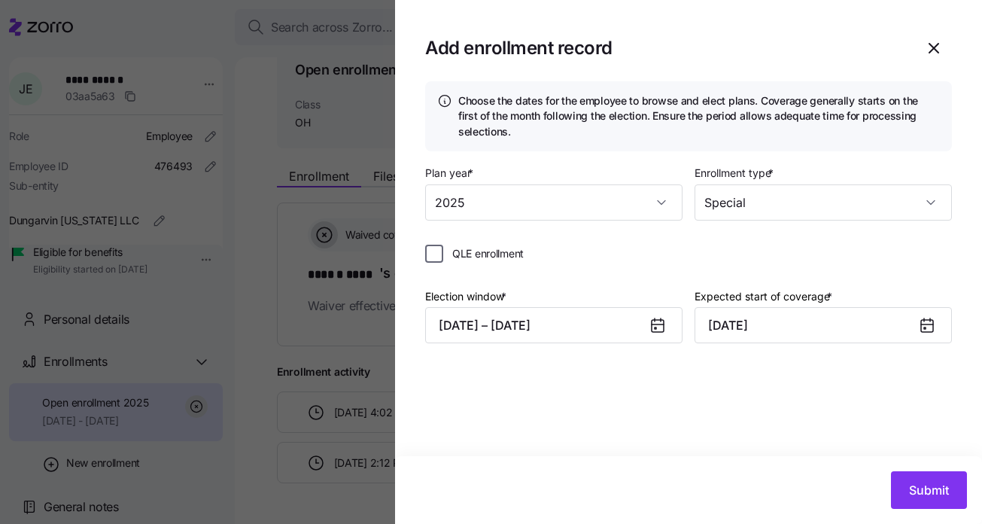
click at [436, 257] on input "QLE enrollment" at bounding box center [434, 254] width 18 height 18
checkbox input "true"
type input "November 1, 2025"
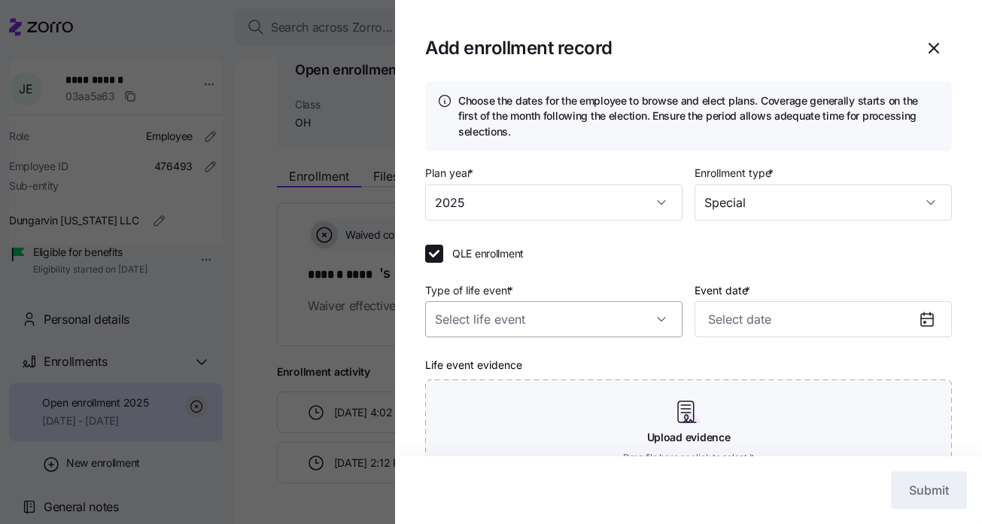
click at [566, 321] on input "Type of life event *" at bounding box center [553, 319] width 257 height 36
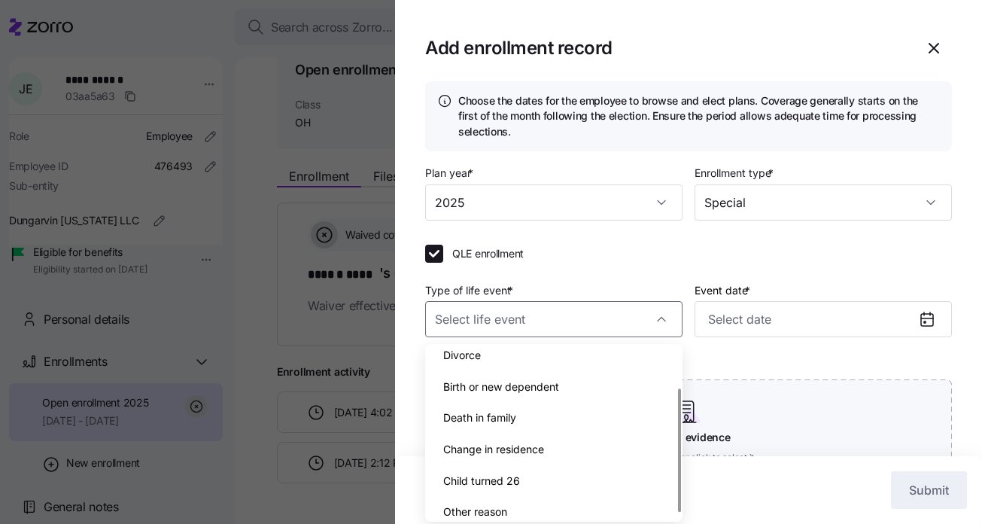
scroll to position [53, 0]
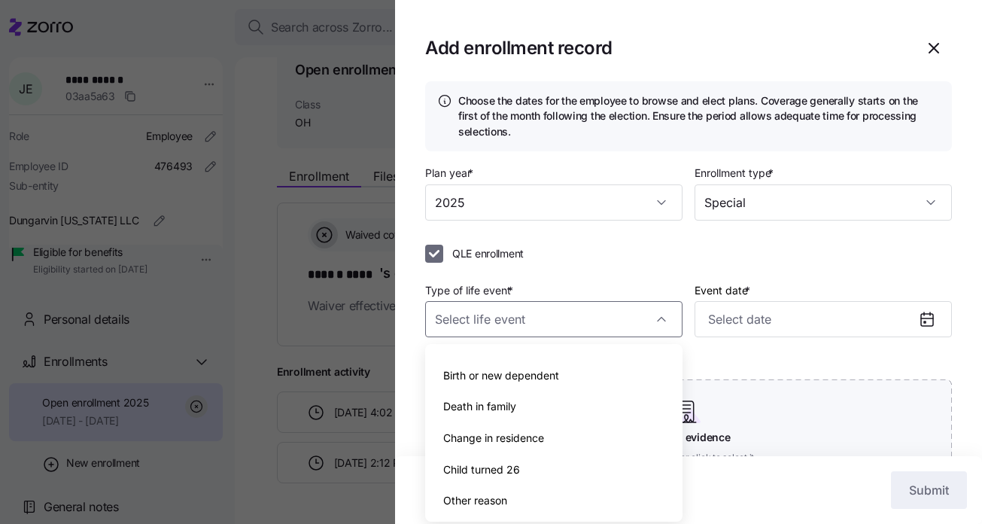
click at [433, 256] on input "QLE enrollment" at bounding box center [434, 254] width 18 height 18
checkbox input "false"
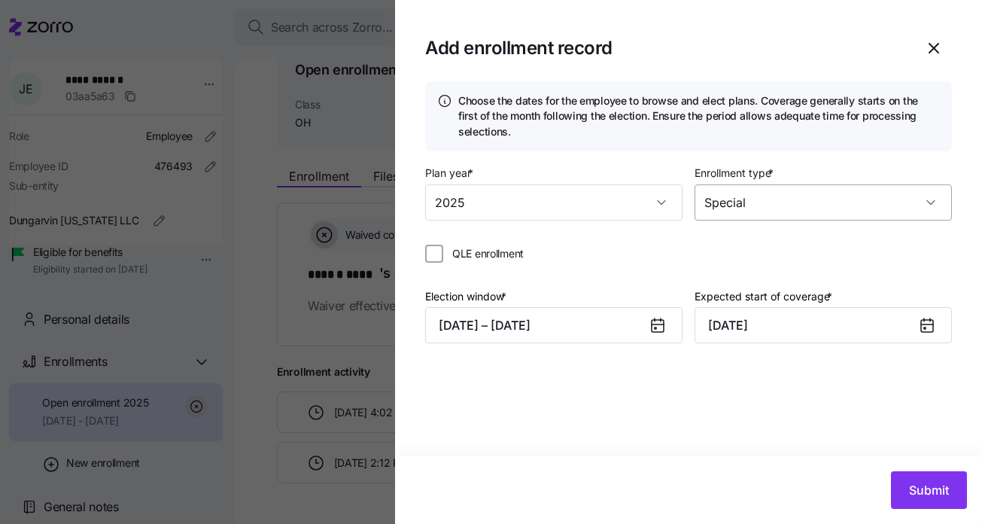
click at [738, 205] on input "Special" at bounding box center [823, 202] width 257 height 36
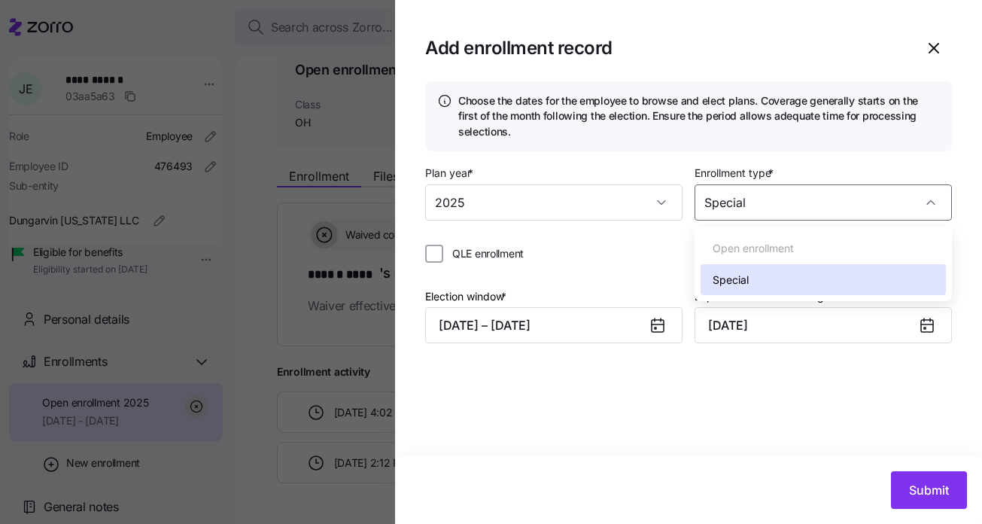
click at [743, 275] on span "Special" at bounding box center [731, 280] width 36 height 17
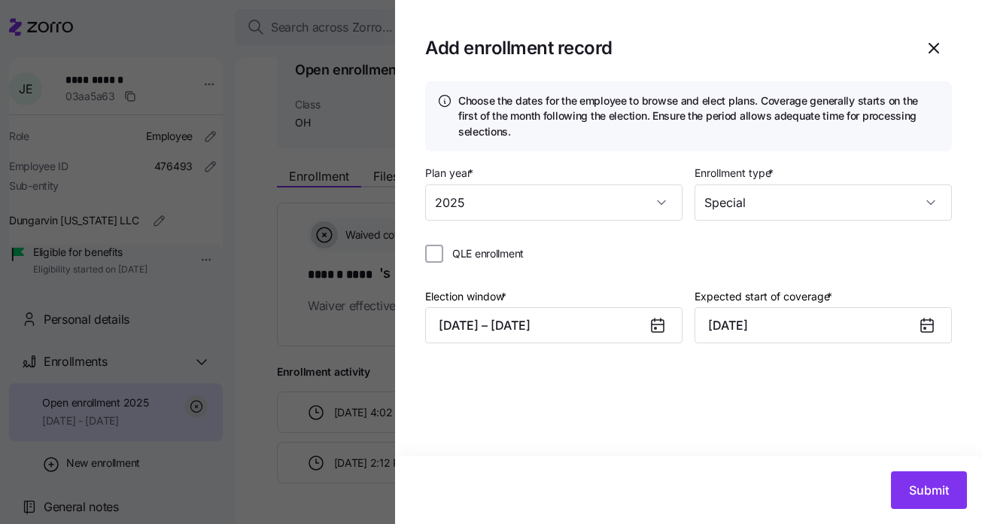
click at [646, 259] on div "QLE enrollment" at bounding box center [688, 254] width 527 height 18
click at [930, 330] on icon at bounding box center [927, 326] width 12 height 12
click at [921, 327] on icon at bounding box center [927, 326] width 12 height 12
click at [816, 331] on input "November 1, 2025" at bounding box center [823, 325] width 257 height 36
